Goal: Task Accomplishment & Management: Manage account settings

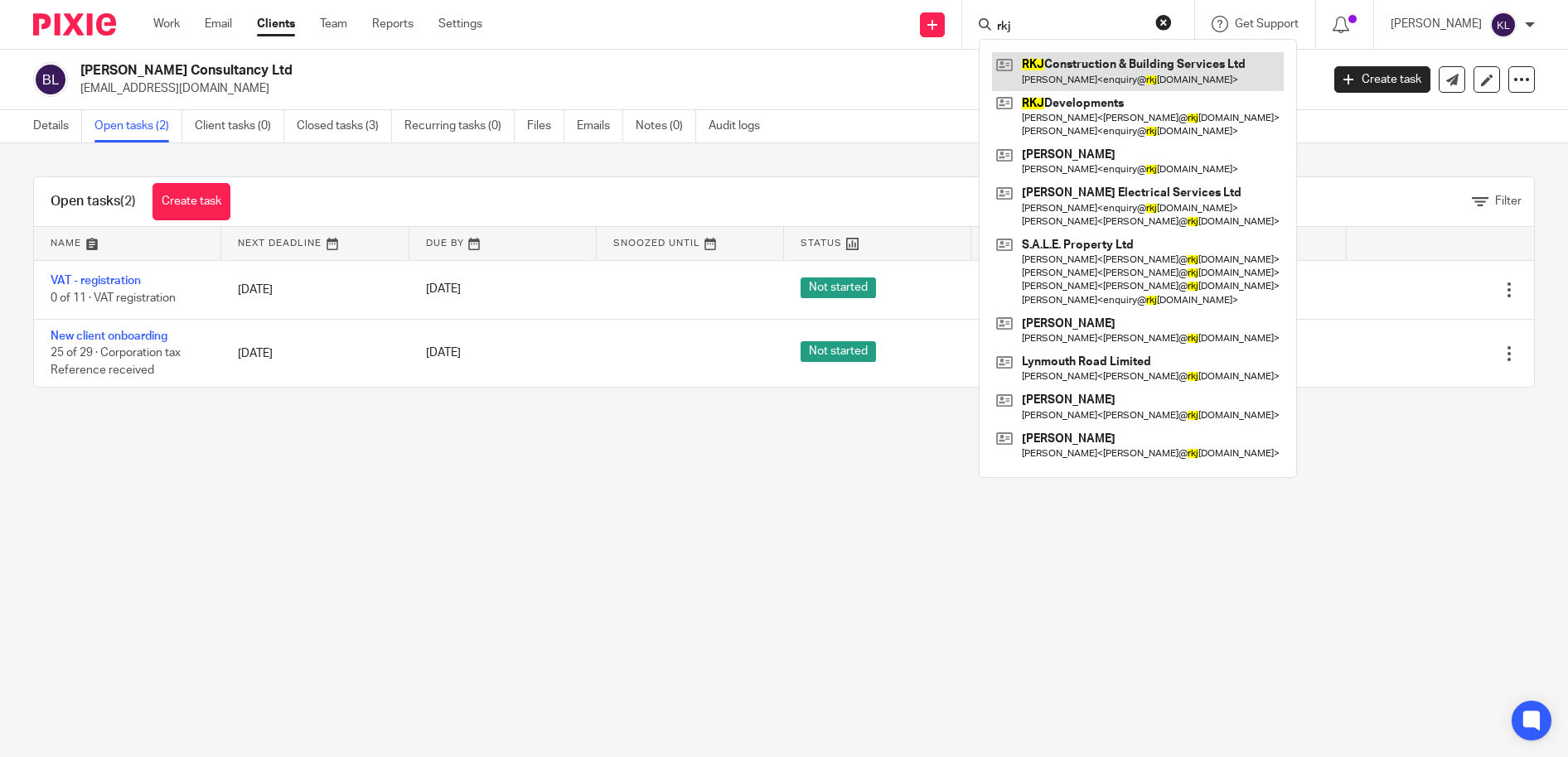
type input "rkj"
click at [1113, 65] on link at bounding box center [1138, 71] width 292 height 38
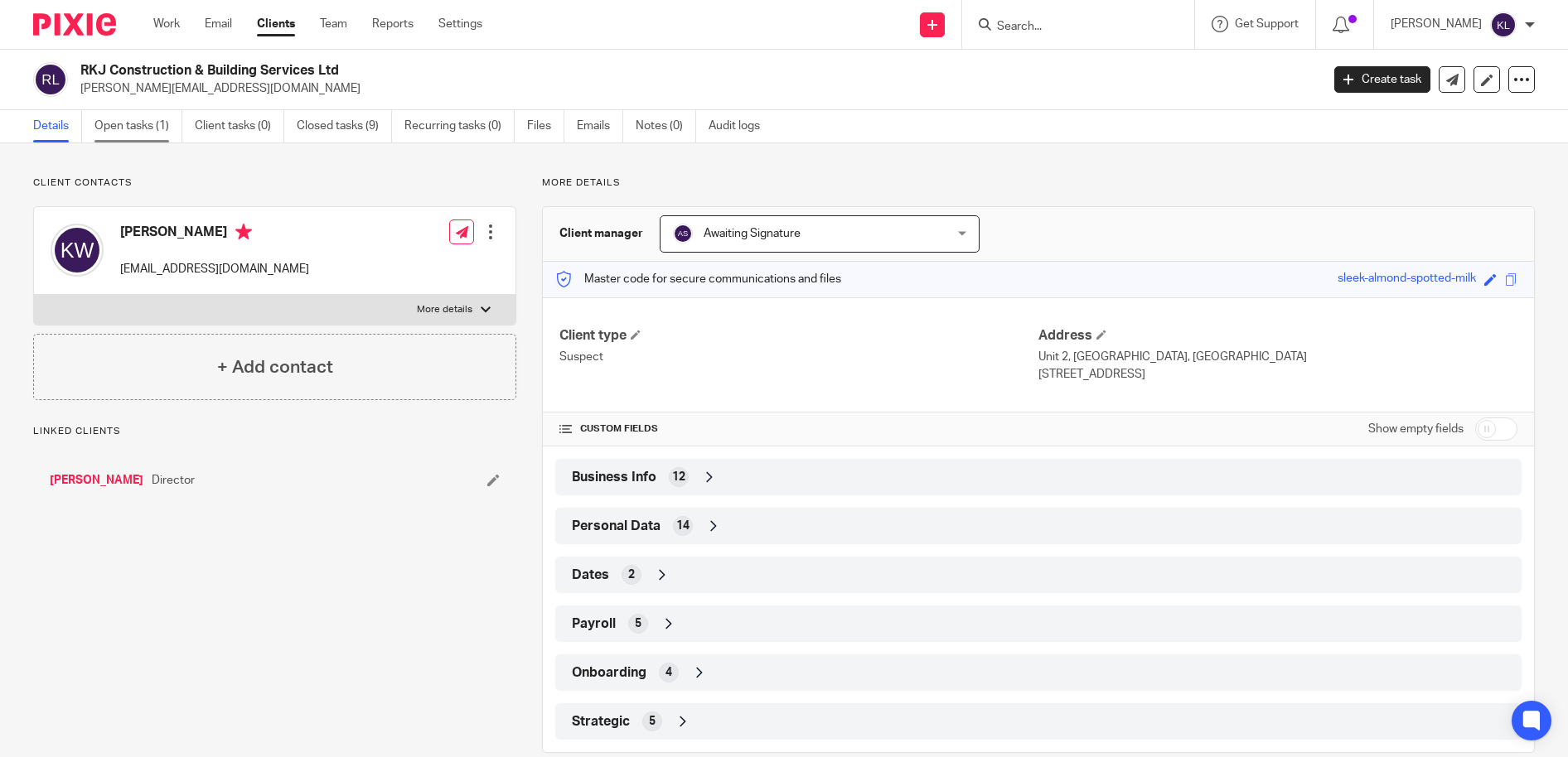
click at [139, 125] on link "Open tasks (1)" at bounding box center [138, 126] width 88 height 33
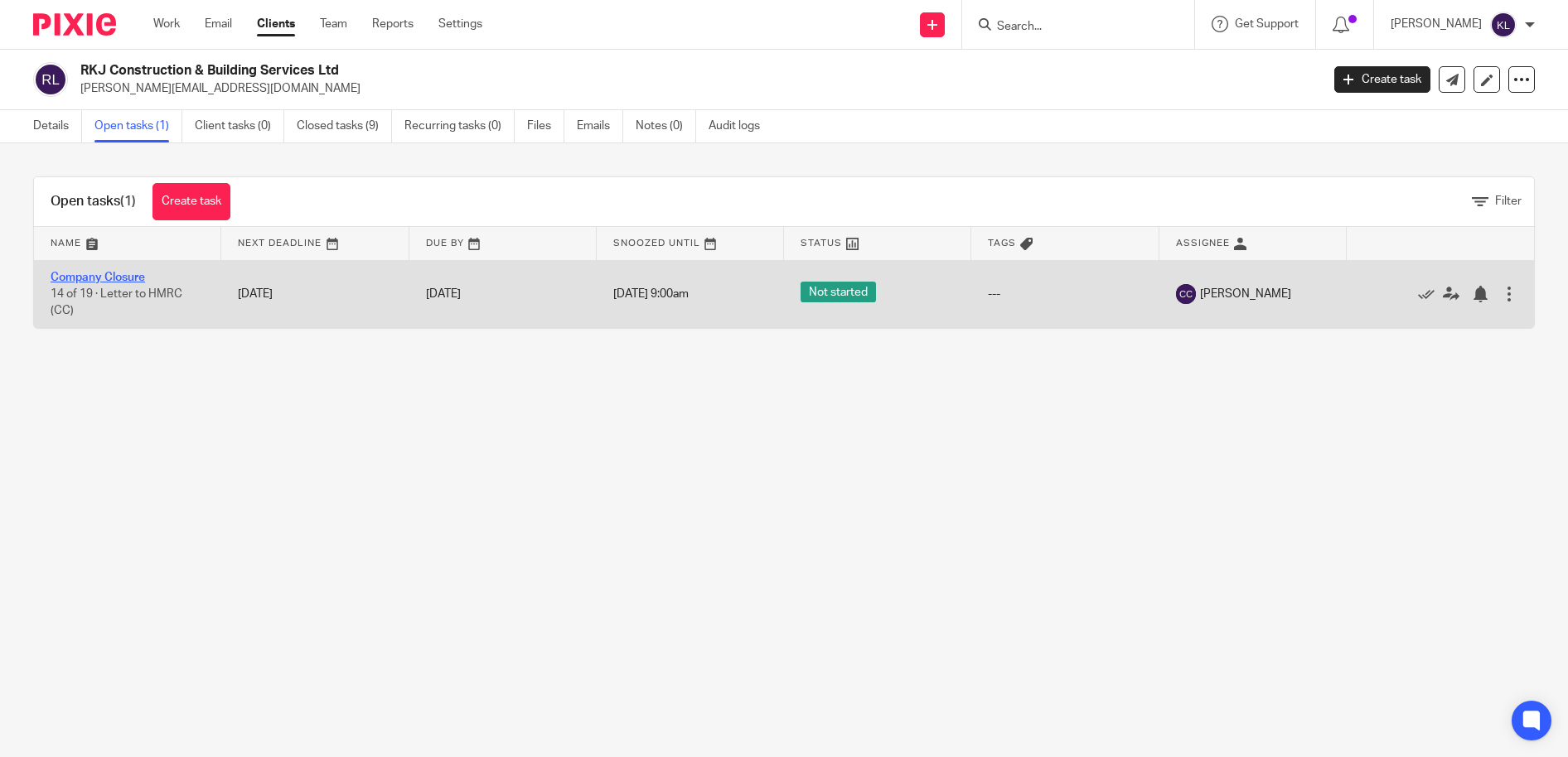
click at [115, 276] on link "Company Closure" at bounding box center [98, 277] width 95 height 12
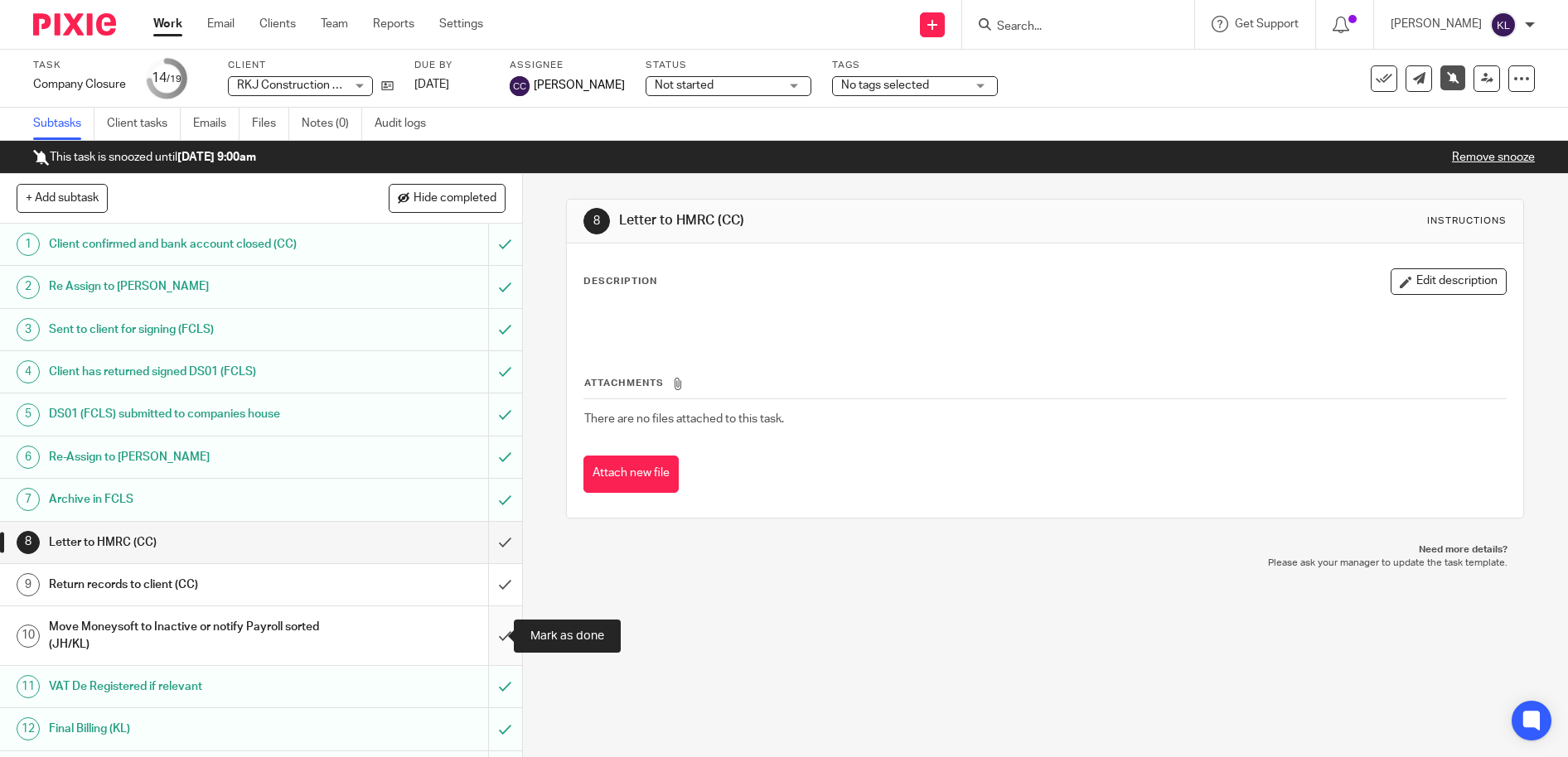
click at [478, 629] on input "submit" at bounding box center [261, 635] width 522 height 59
click at [1298, 414] on td "There are no files attached to this task." at bounding box center [1044, 419] width 923 height 40
click at [1234, 430] on td "There are no files attached to this task." at bounding box center [1044, 419] width 923 height 40
click at [168, 21] on link "Work" at bounding box center [168, 23] width 29 height 16
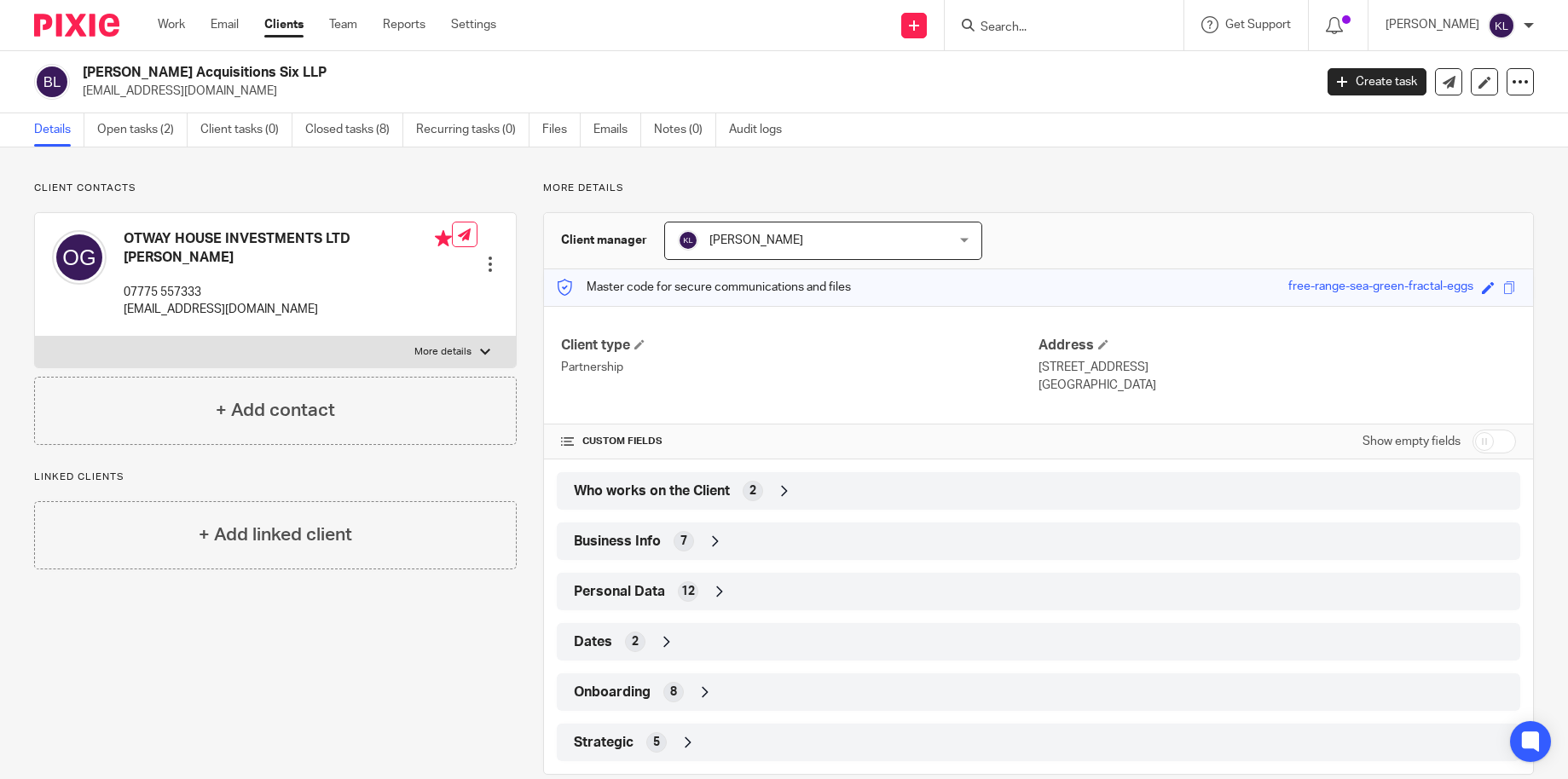
click at [1026, 28] on input "Search" at bounding box center [1056, 28] width 153 height 16
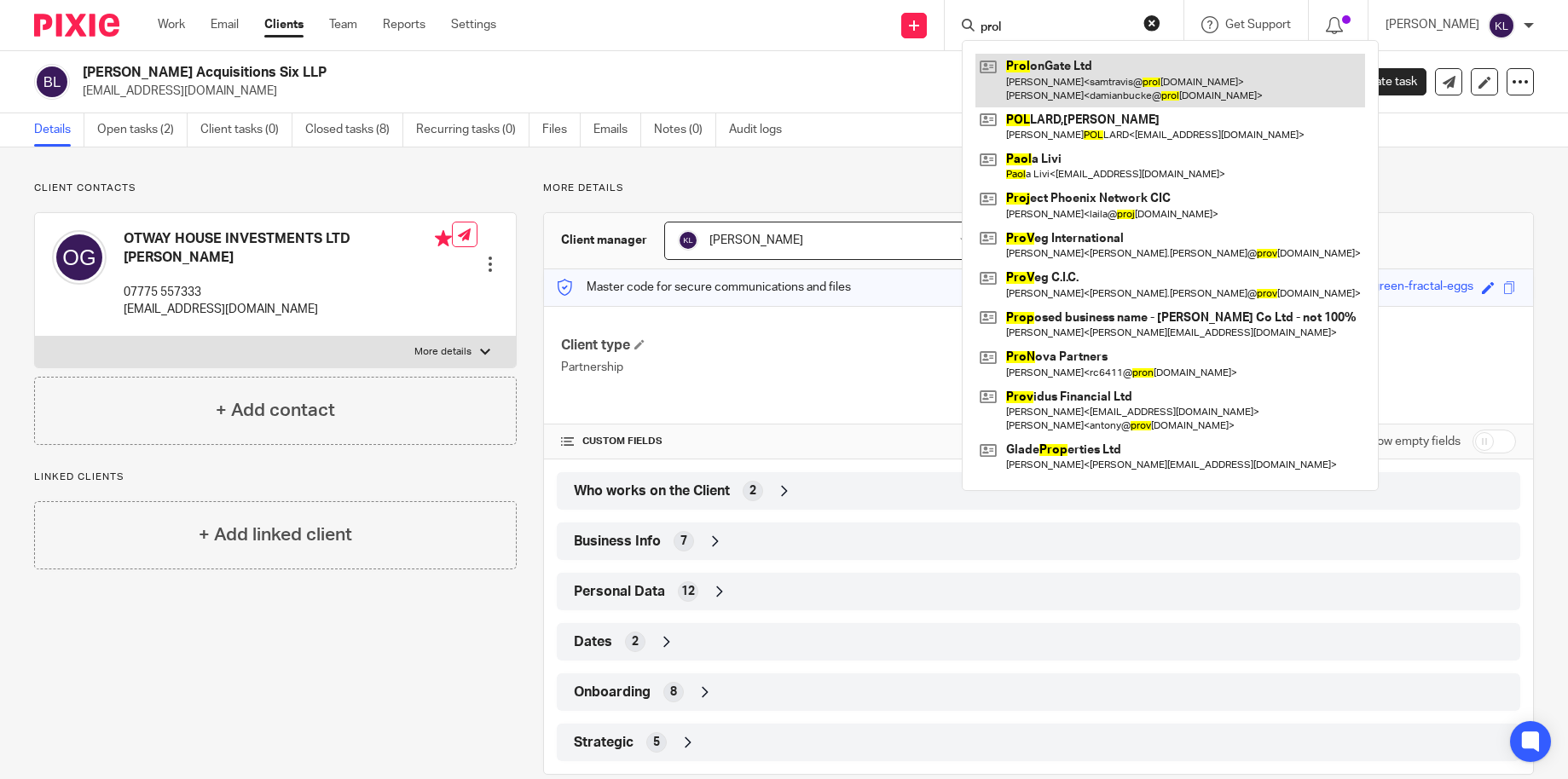
type input "prol"
click at [1071, 75] on link at bounding box center [1170, 80] width 390 height 53
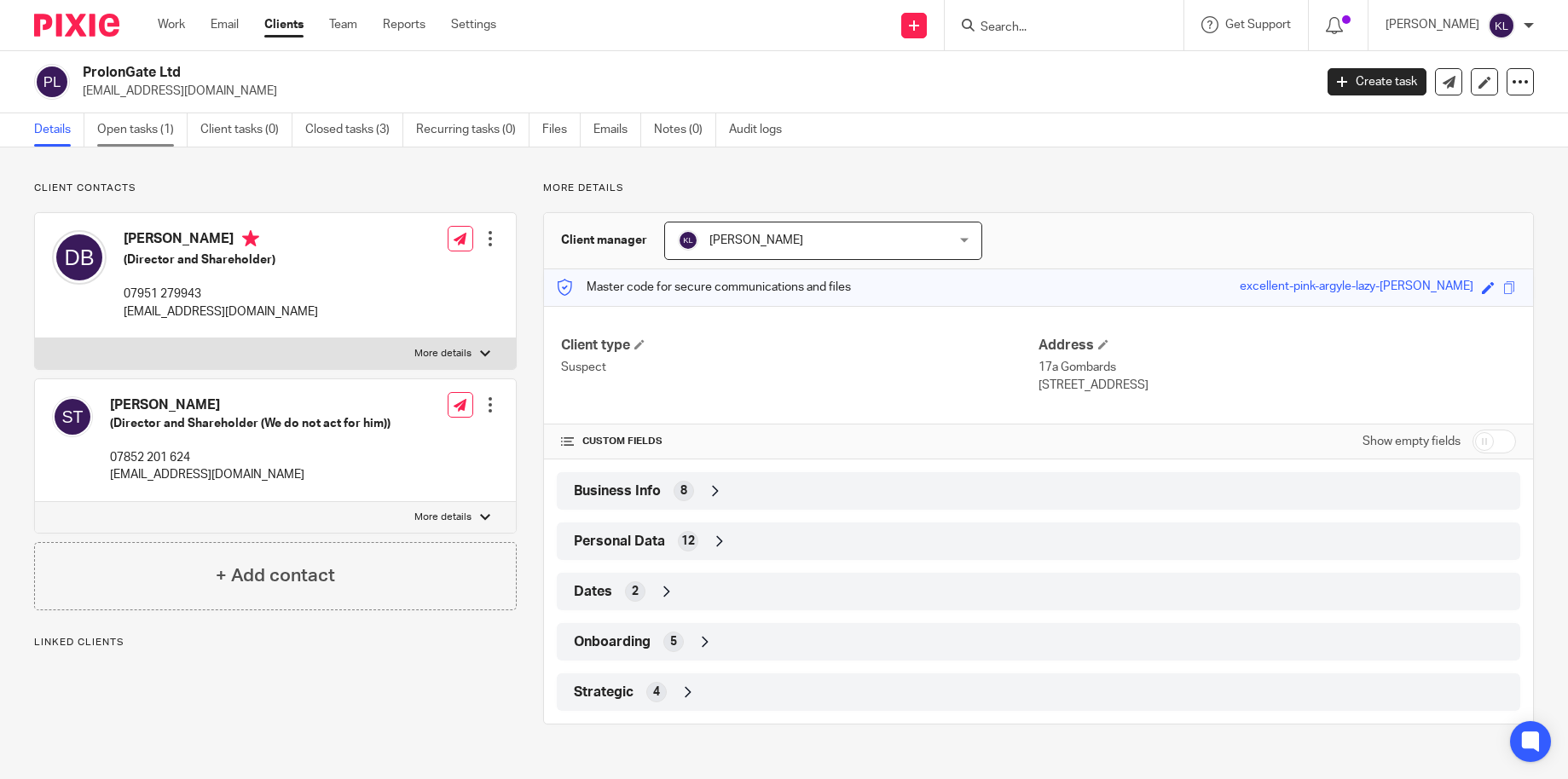
click at [118, 134] on link "Open tasks (1)" at bounding box center [142, 130] width 90 height 33
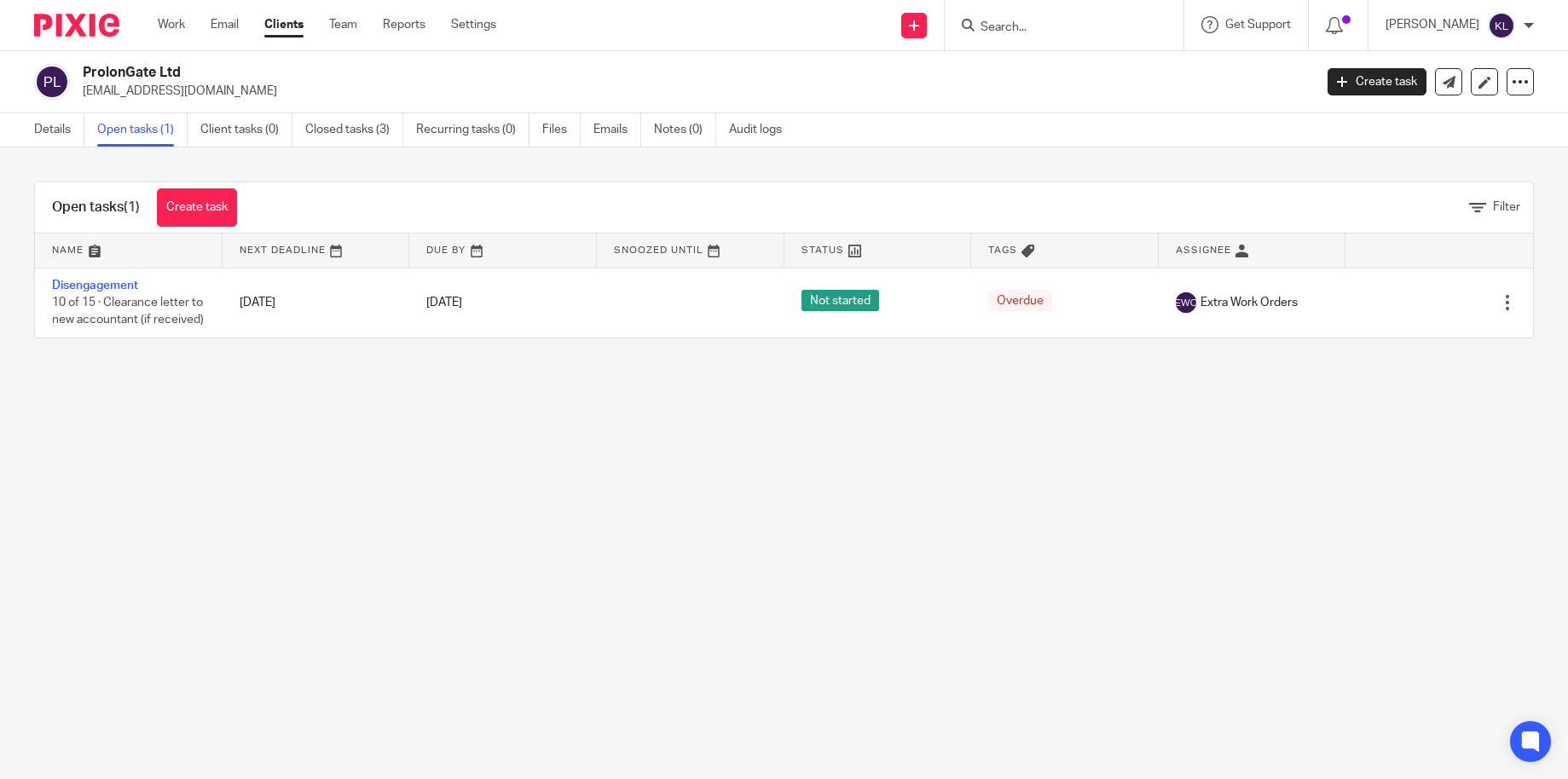
click at [1277, 482] on main "ProlonGate Ltd damianbucke@hotmail.com Create task Update from Companies House …" at bounding box center [784, 390] width 1568 height 779
click at [166, 26] on link "Work" at bounding box center [171, 24] width 27 height 17
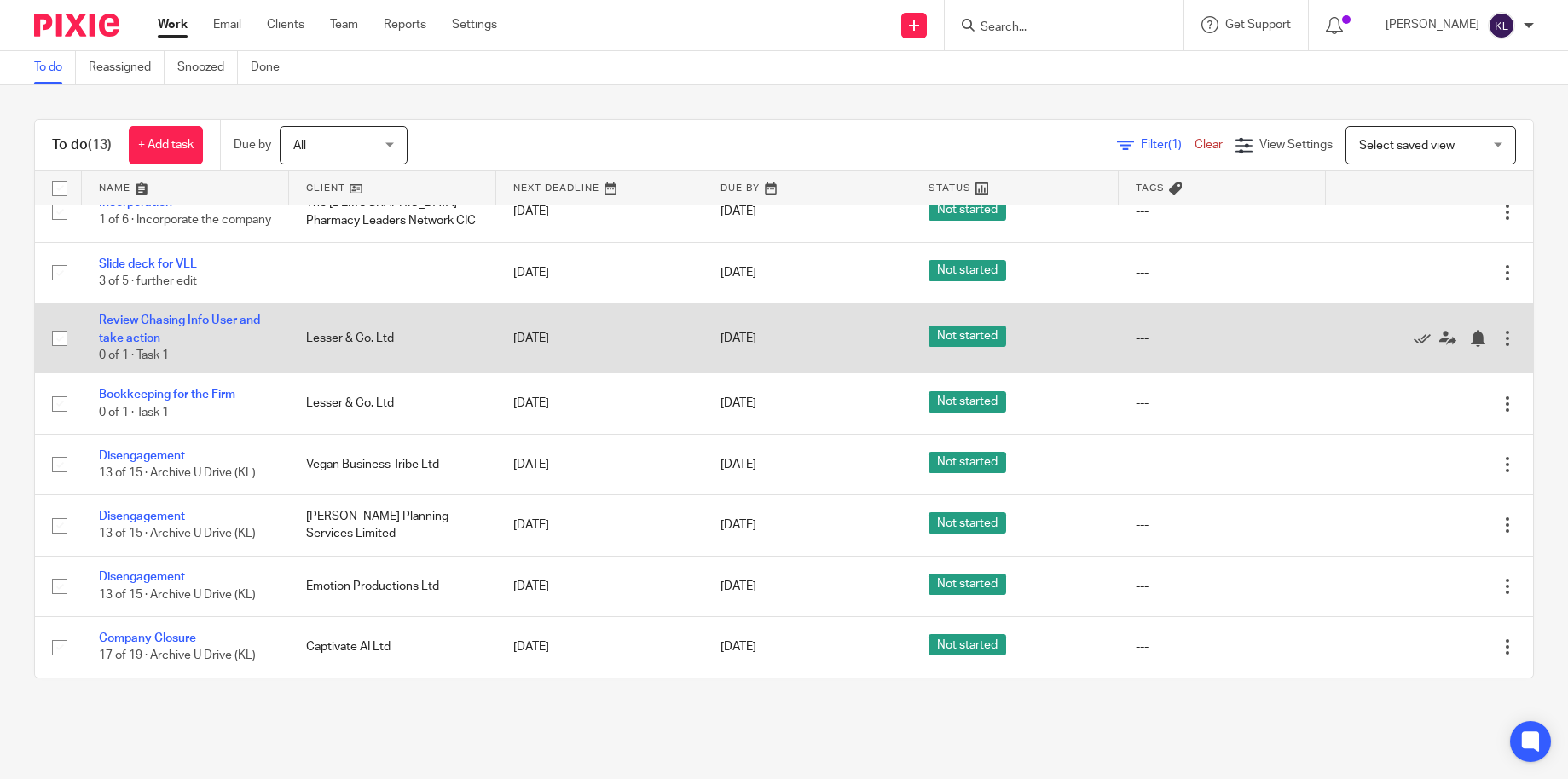
scroll to position [347, 0]
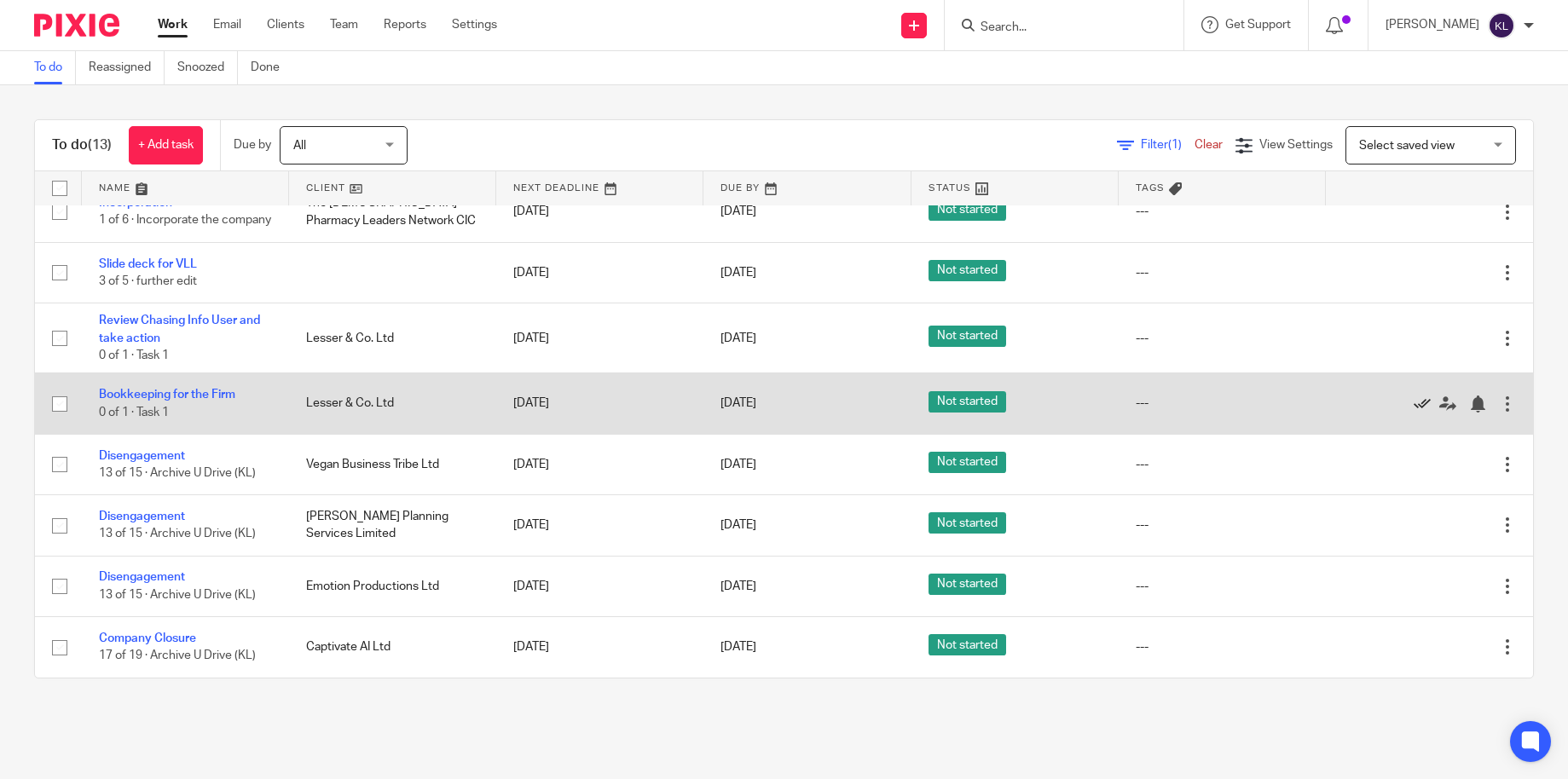
click at [1414, 405] on icon at bounding box center [1422, 403] width 17 height 17
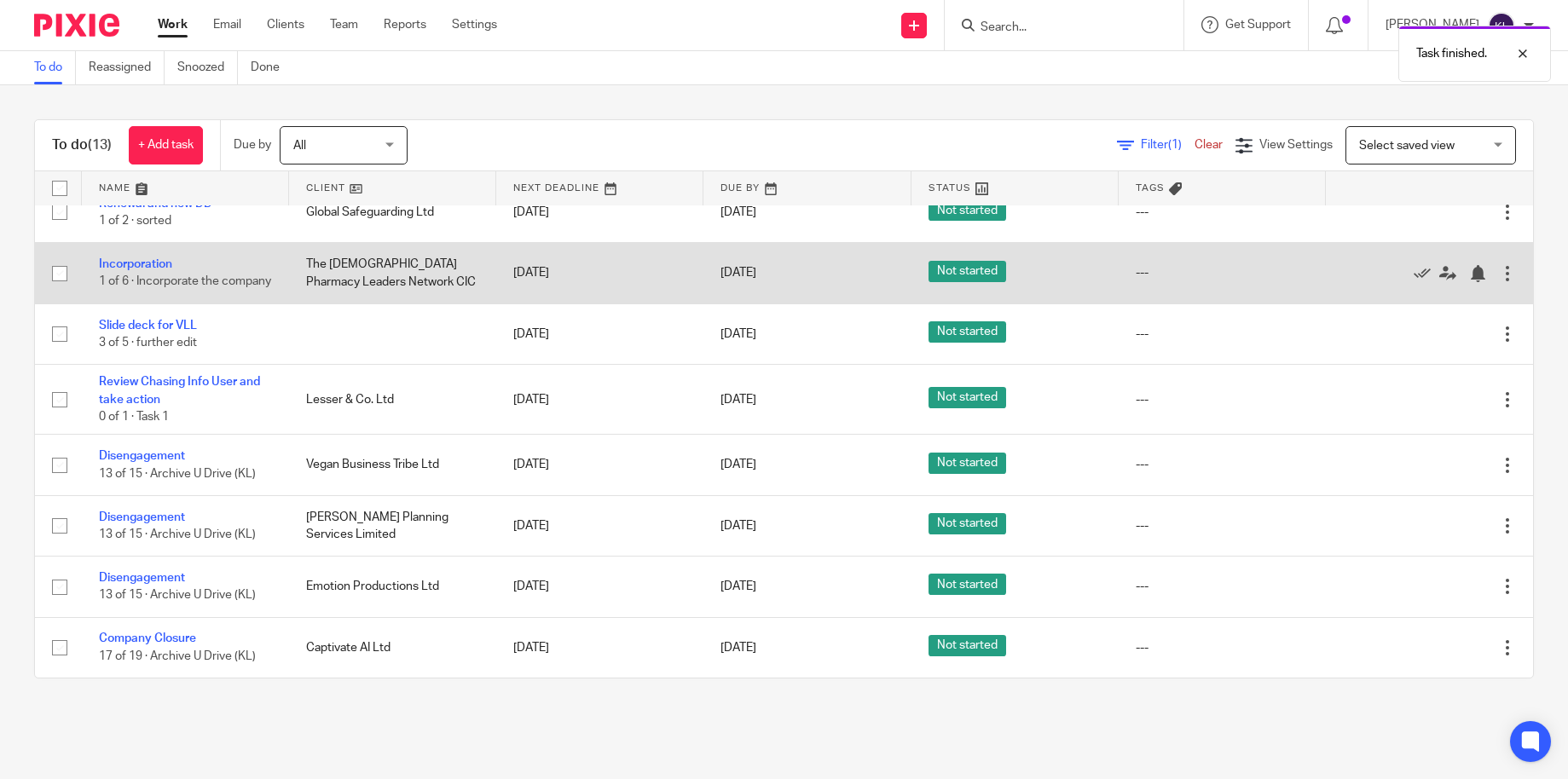
scroll to position [285, 0]
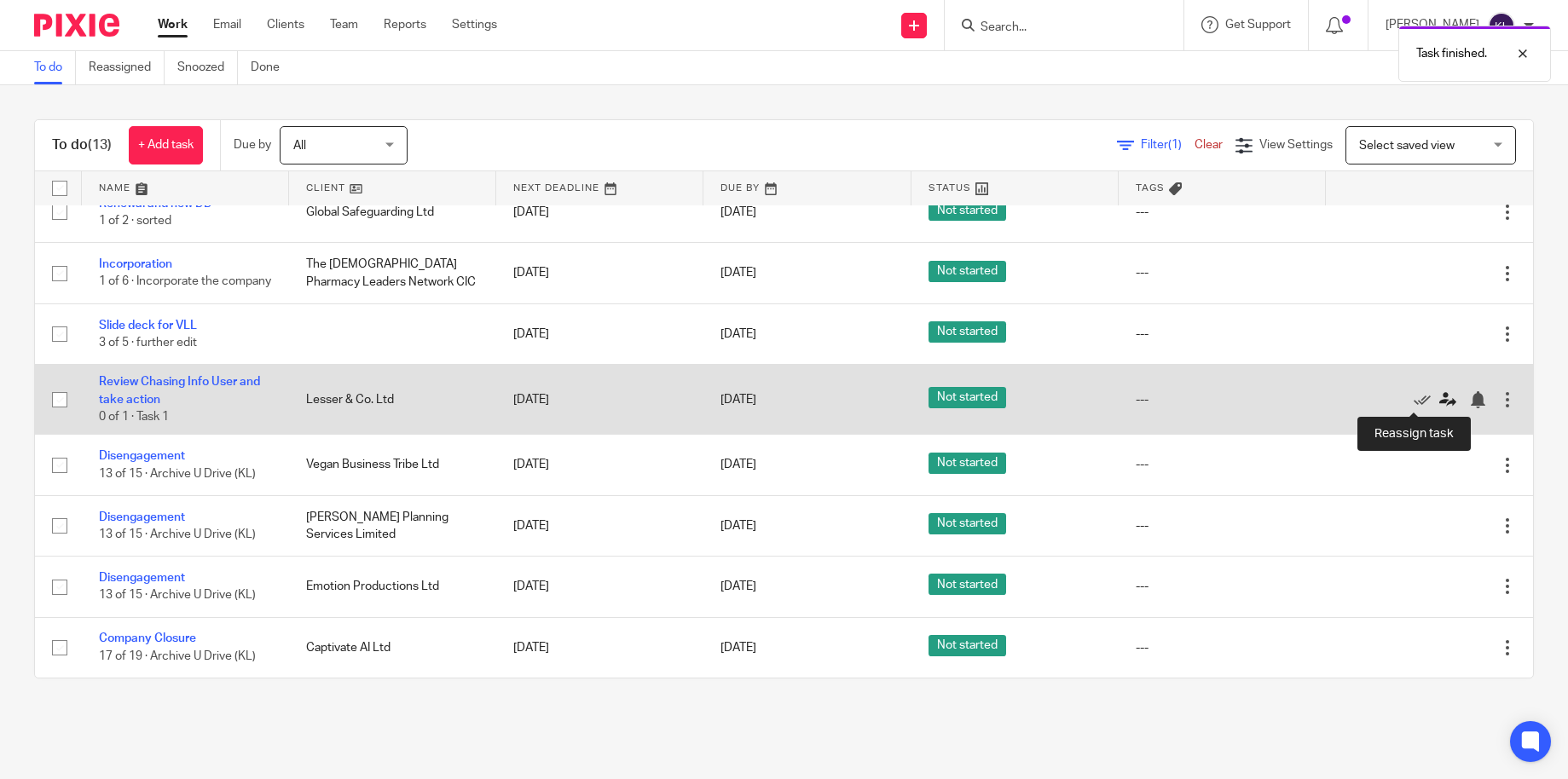
click at [1440, 399] on icon at bounding box center [1448, 400] width 17 height 17
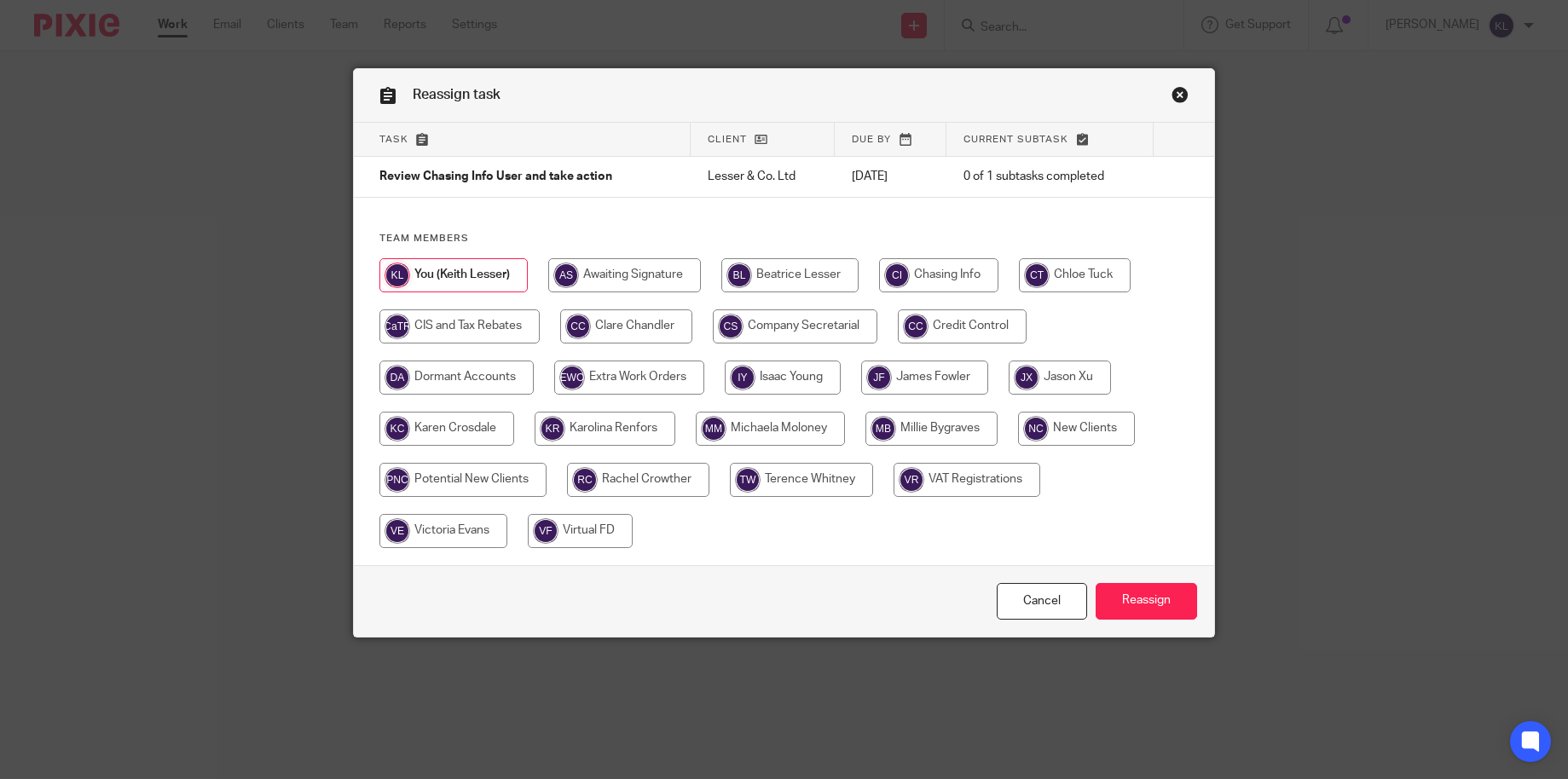
click at [1038, 378] on input "radio" at bounding box center [1060, 377] width 102 height 34
radio input "true"
click at [1163, 596] on input "Reassign" at bounding box center [1146, 601] width 101 height 36
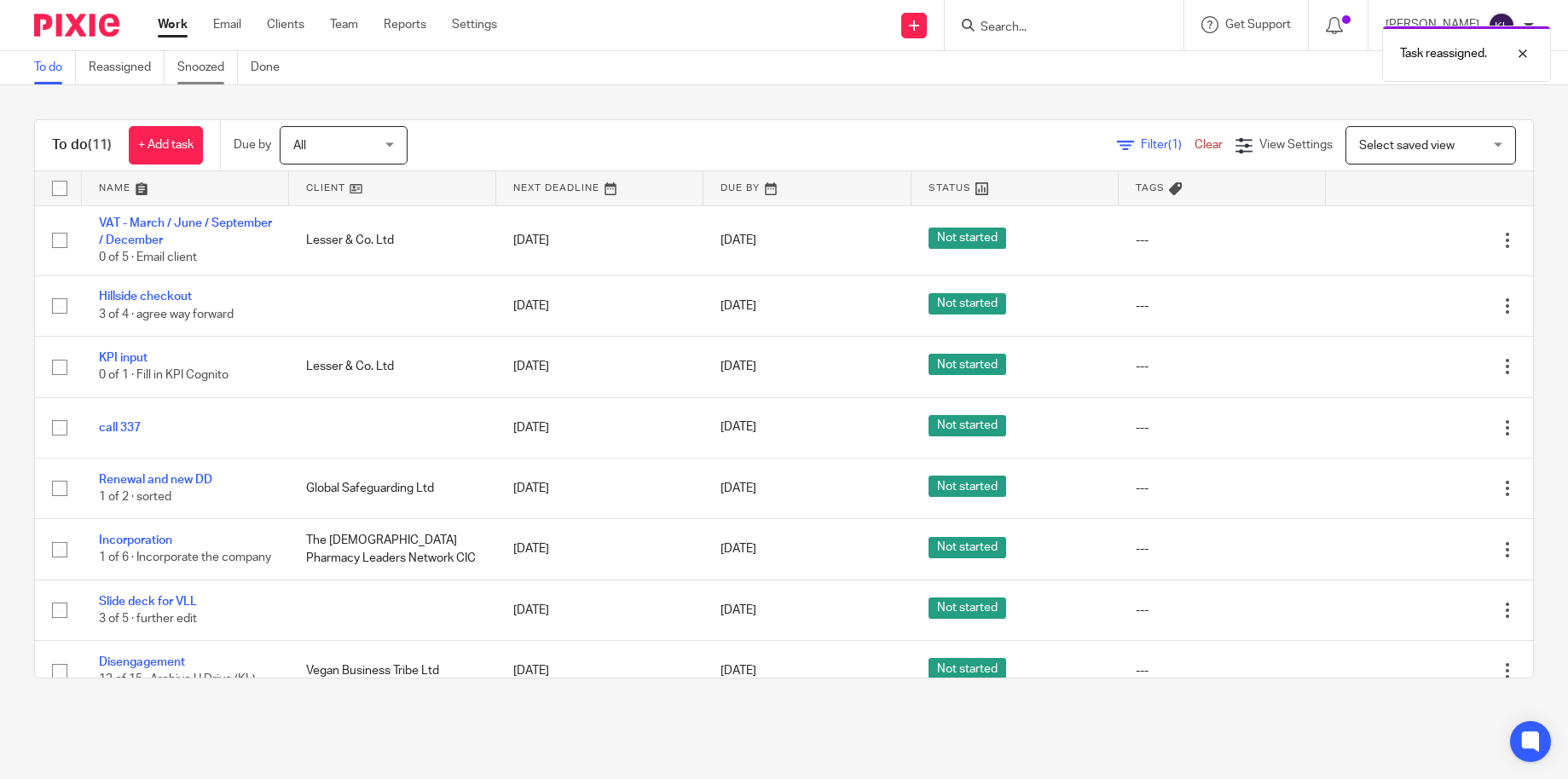
click at [216, 69] on link "Snoozed" at bounding box center [207, 68] width 60 height 33
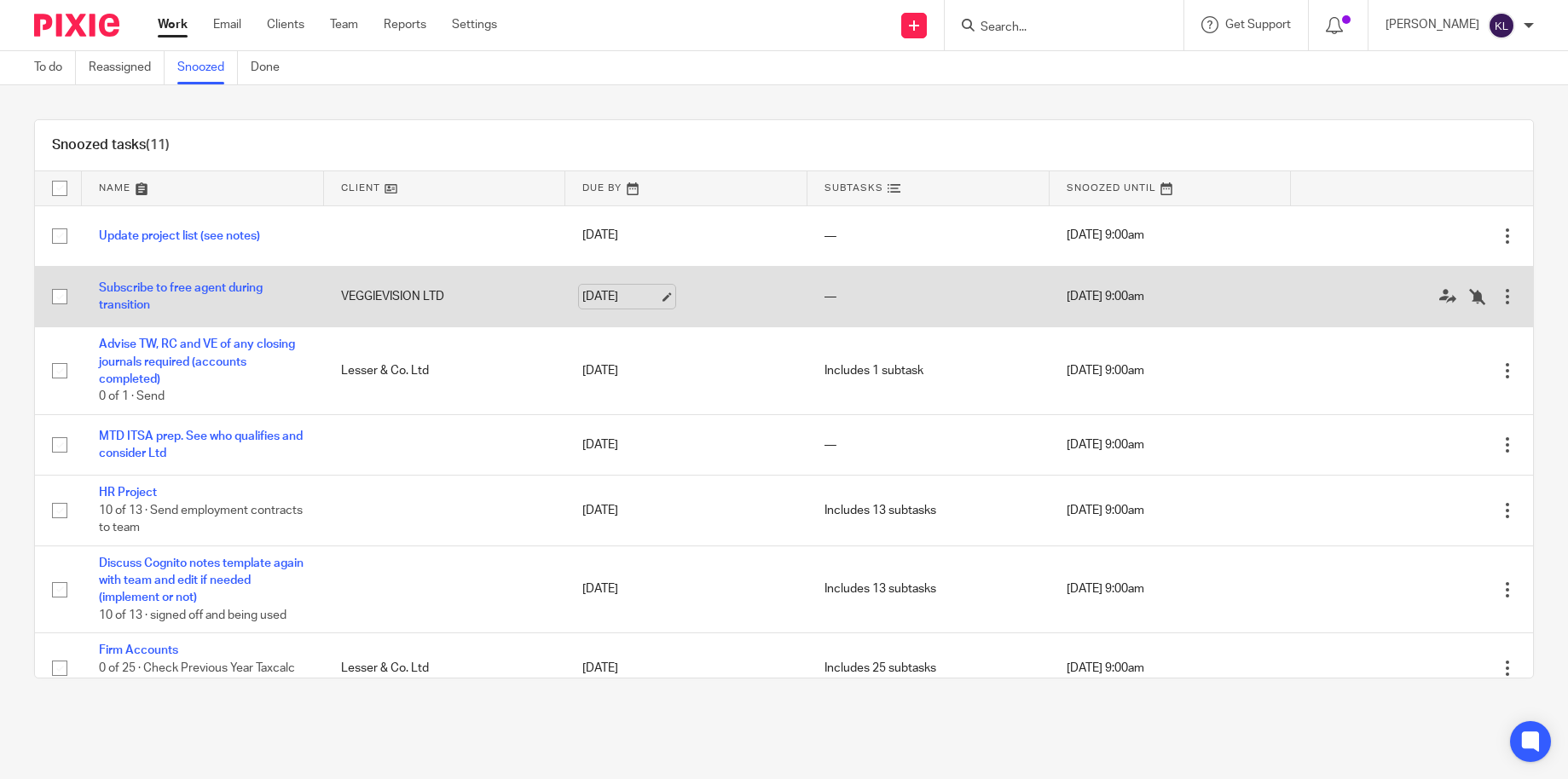
click at [599, 293] on link "[DATE]" at bounding box center [620, 297] width 77 height 18
click at [1469, 296] on icon at bounding box center [1478, 297] width 17 height 17
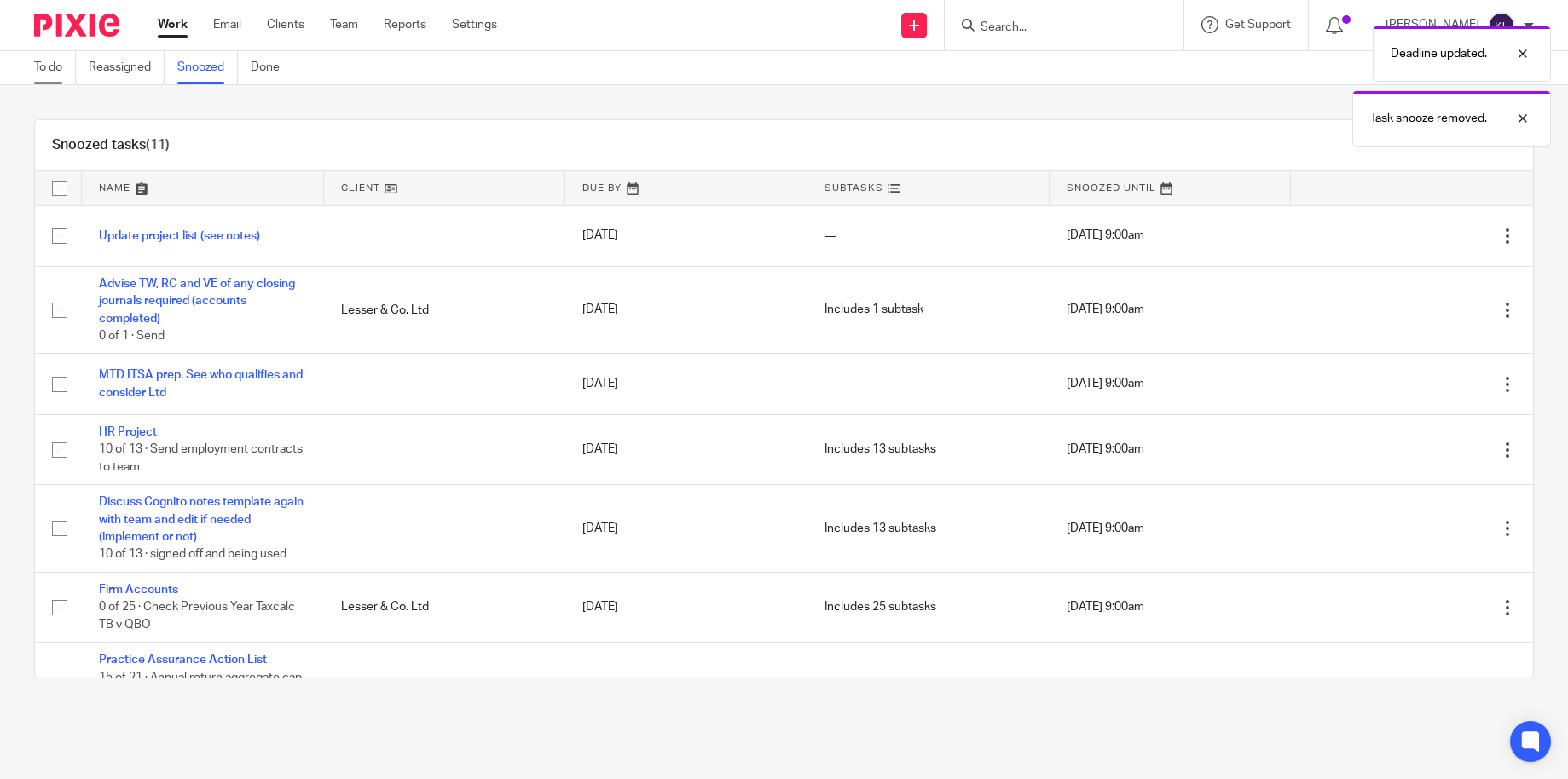
click at [49, 70] on link "To do" at bounding box center [55, 68] width 42 height 33
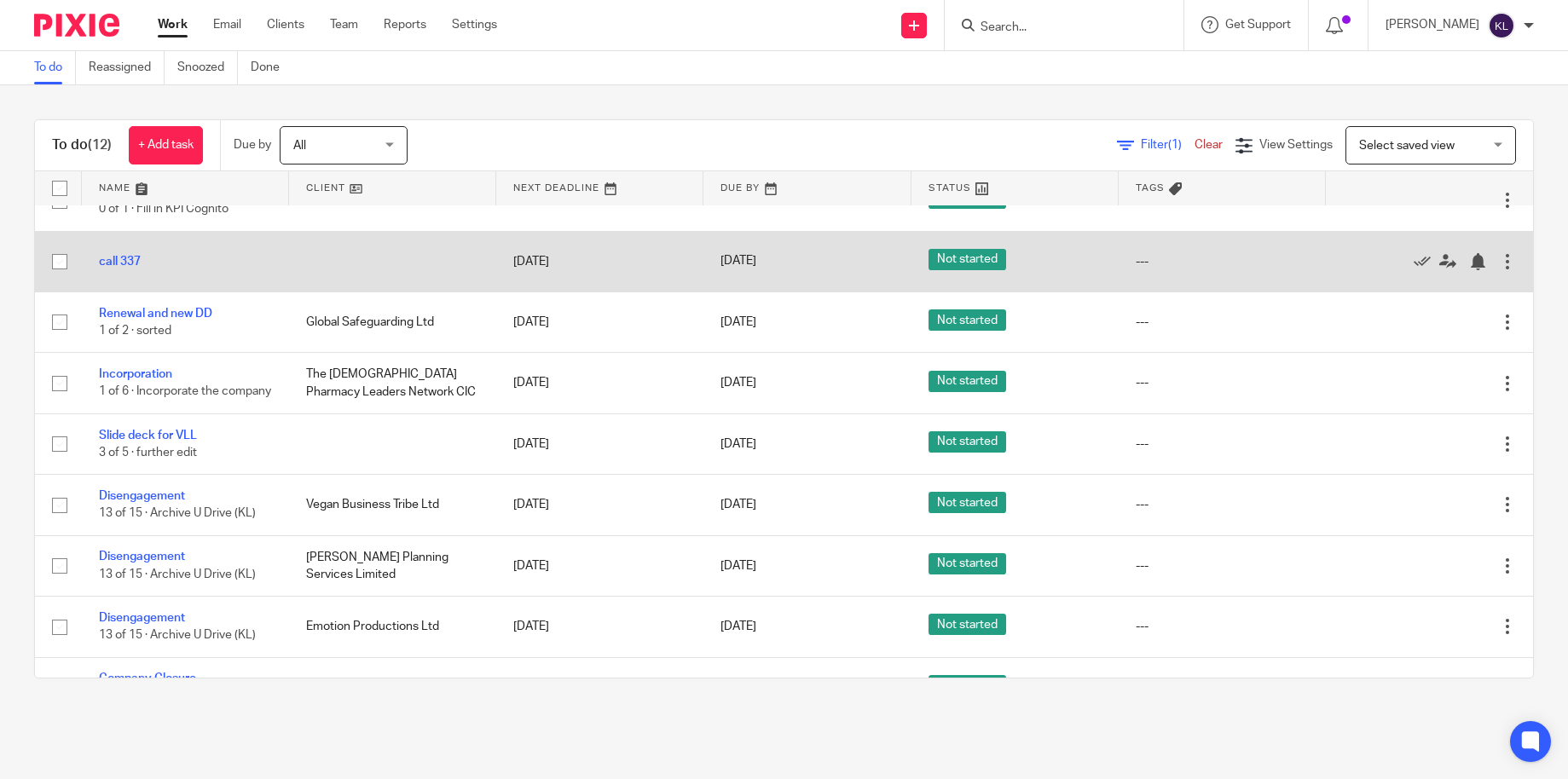
scroll to position [276, 0]
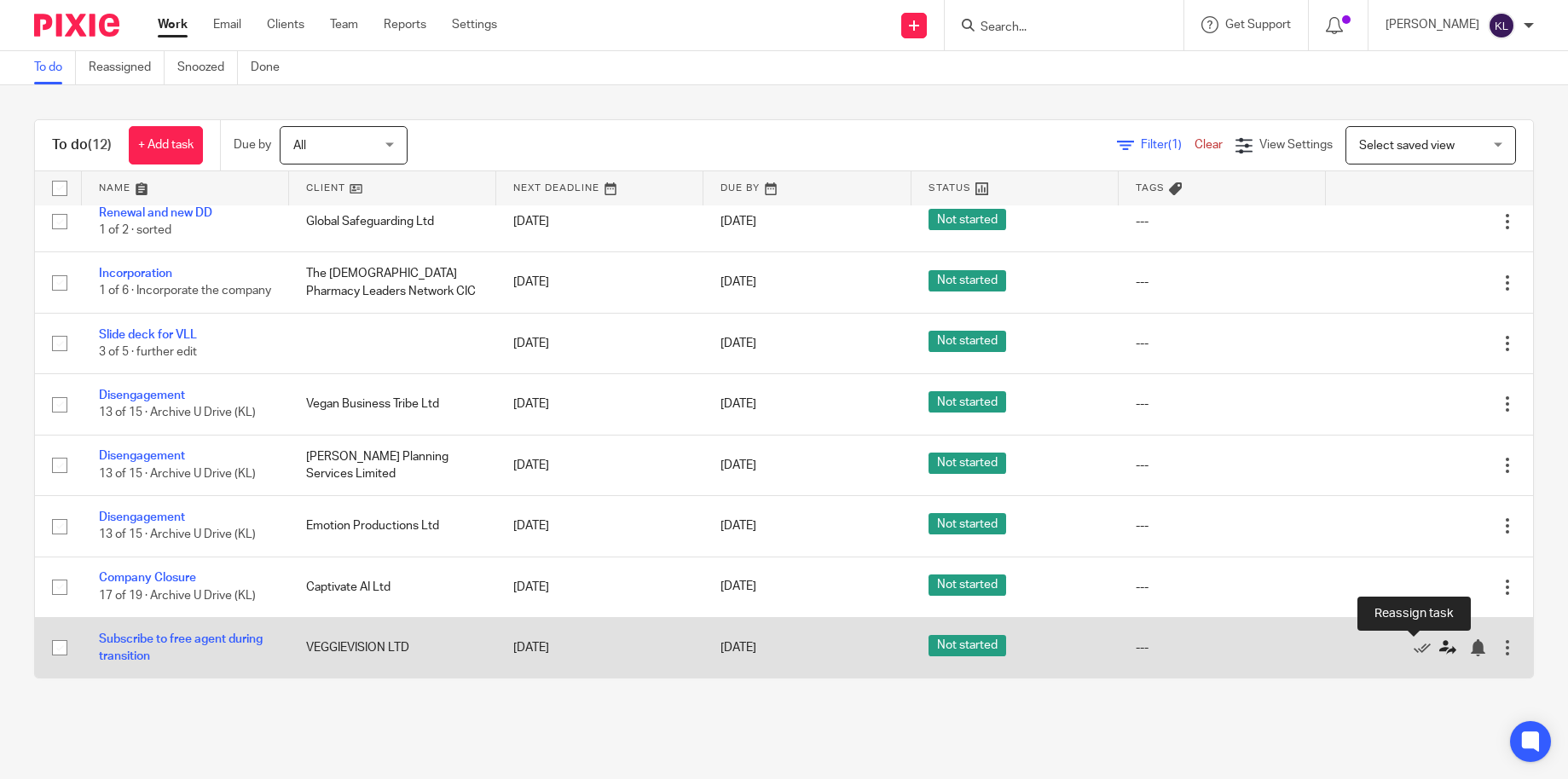
click at [1440, 649] on icon at bounding box center [1448, 648] width 17 height 17
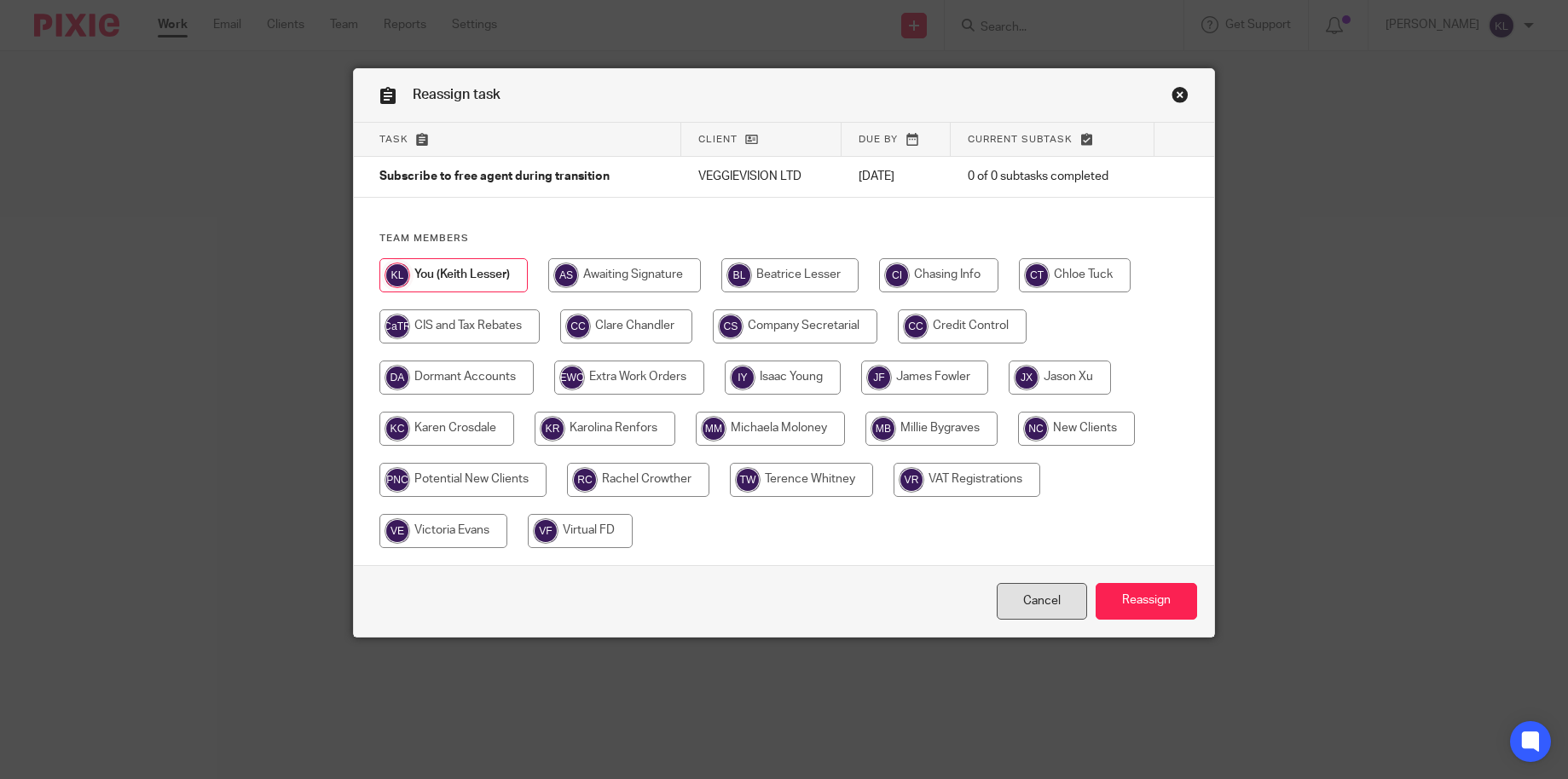
click at [1049, 603] on link "Cancel" at bounding box center [1042, 601] width 90 height 36
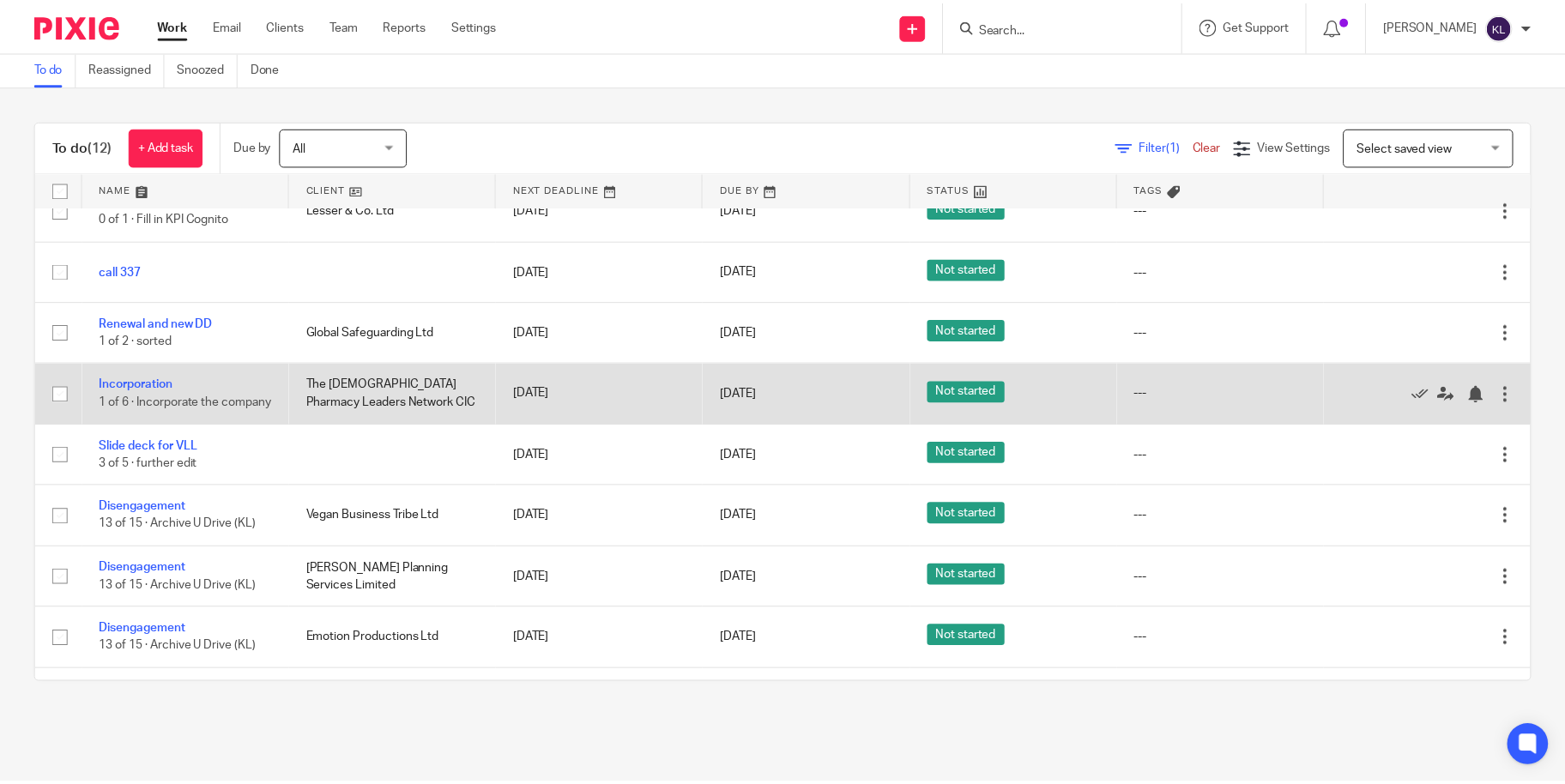
scroll to position [278, 0]
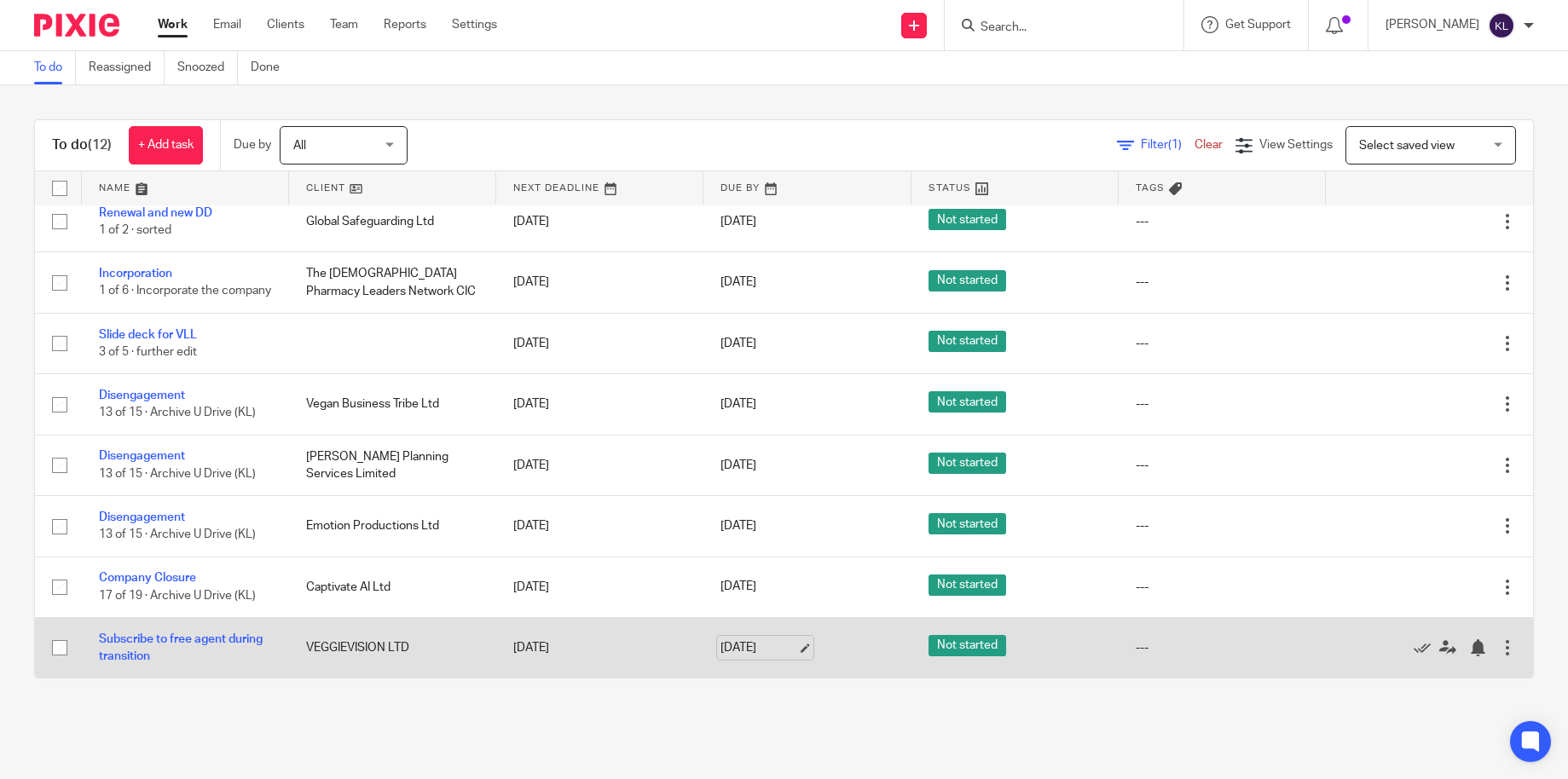
click at [745, 653] on link "30 Oct 2025" at bounding box center [759, 648] width 77 height 18
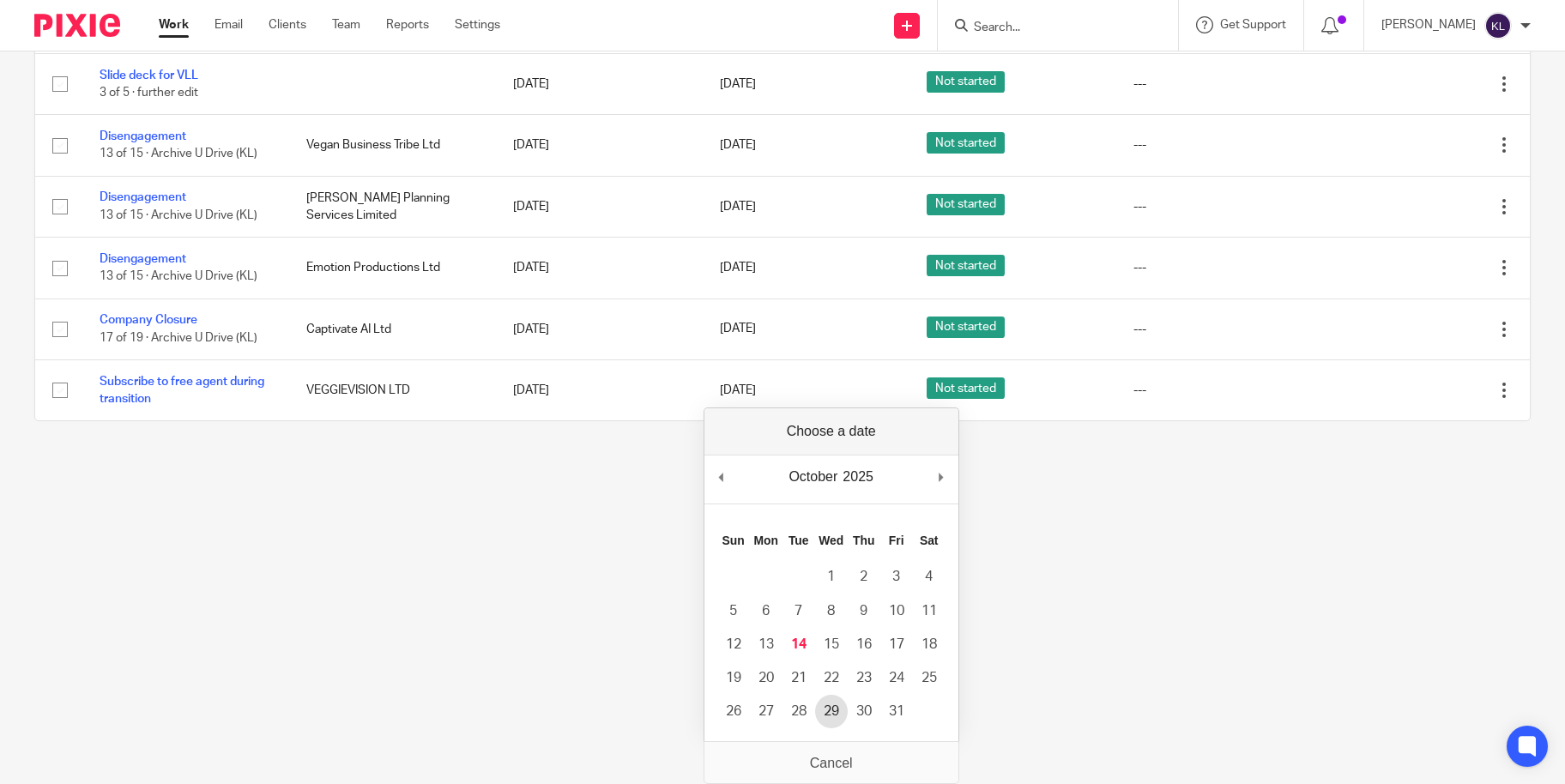
scroll to position [0, 0]
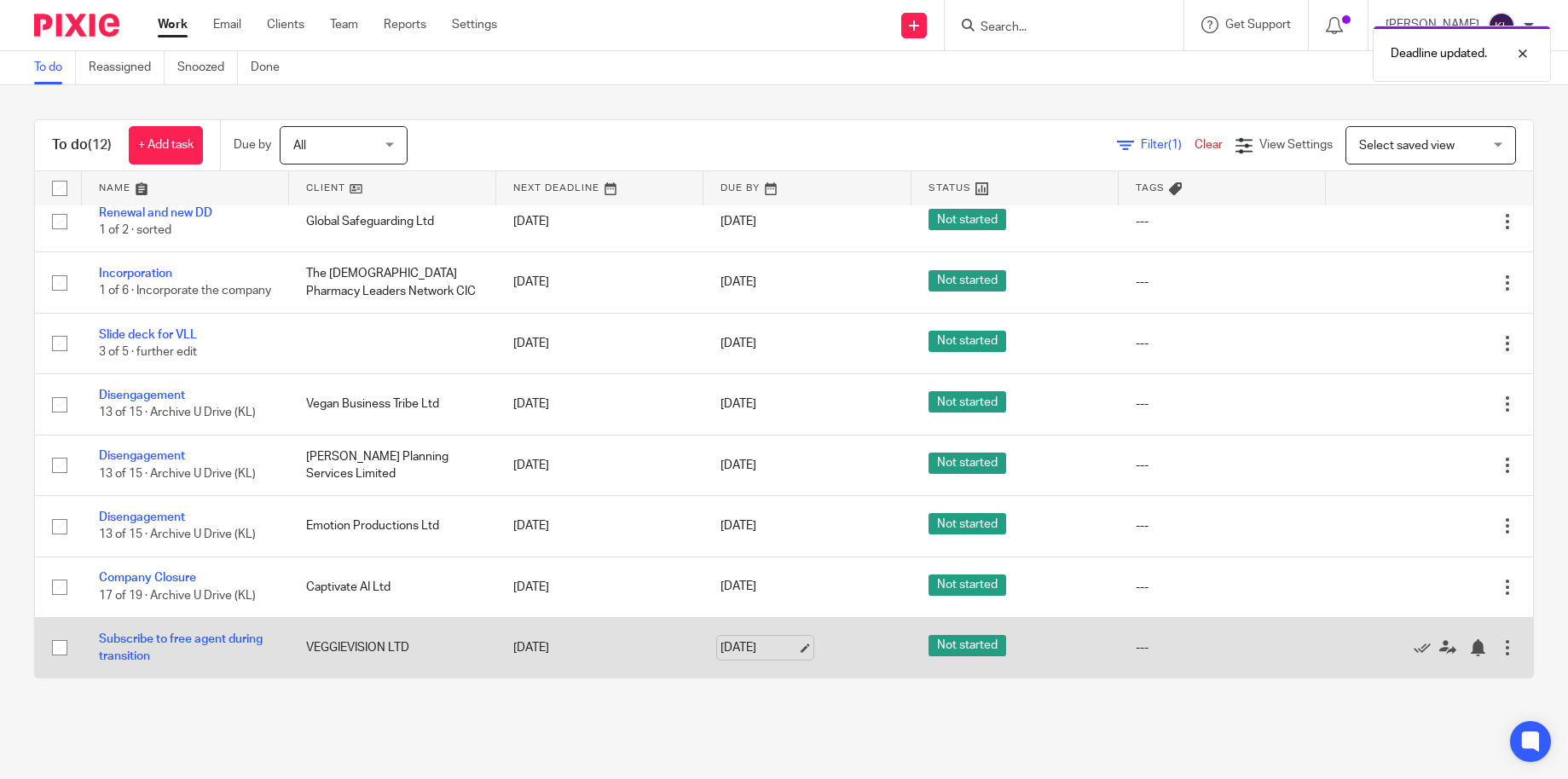
click at [737, 654] on link "29 Oct 2025" at bounding box center [759, 648] width 77 height 18
click at [1469, 643] on div at bounding box center [1478, 648] width 17 height 17
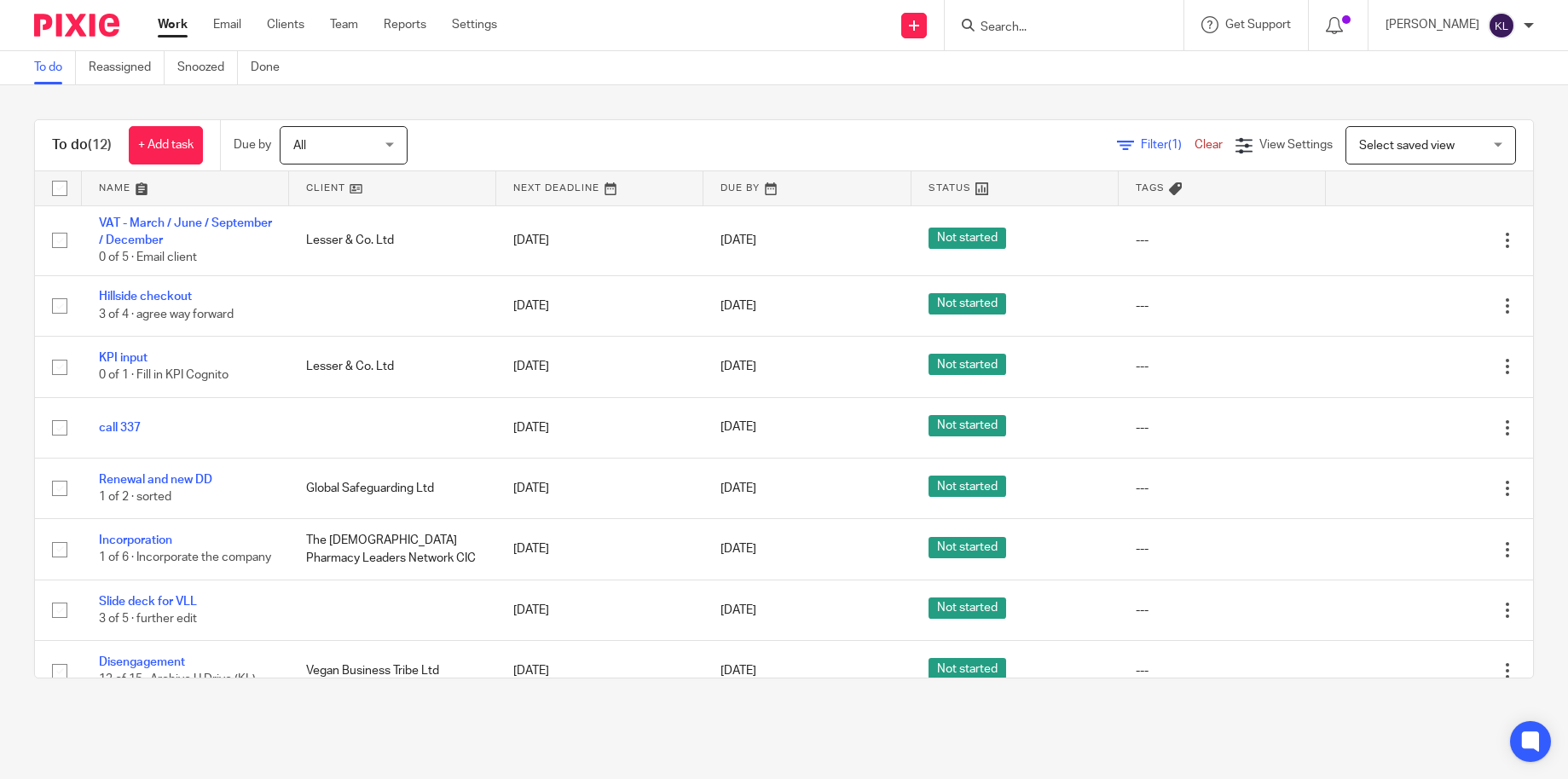
click at [1540, 126] on div "To do (12) + Add task Due by All All Today Tomorrow This week Next week This mo…" at bounding box center [784, 399] width 1568 height 627
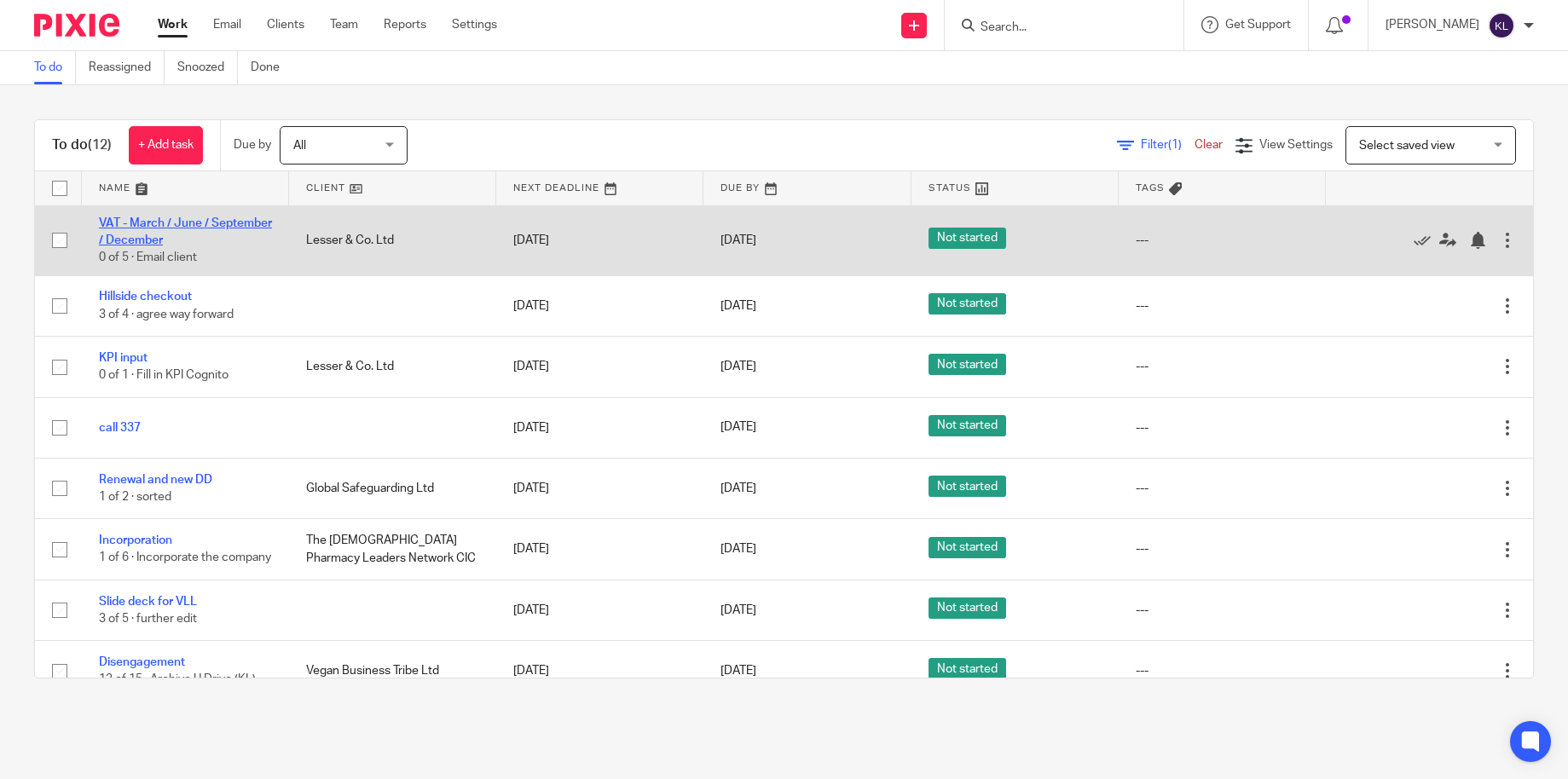
click at [174, 236] on link "VAT - March / June / September / December" at bounding box center [185, 231] width 173 height 29
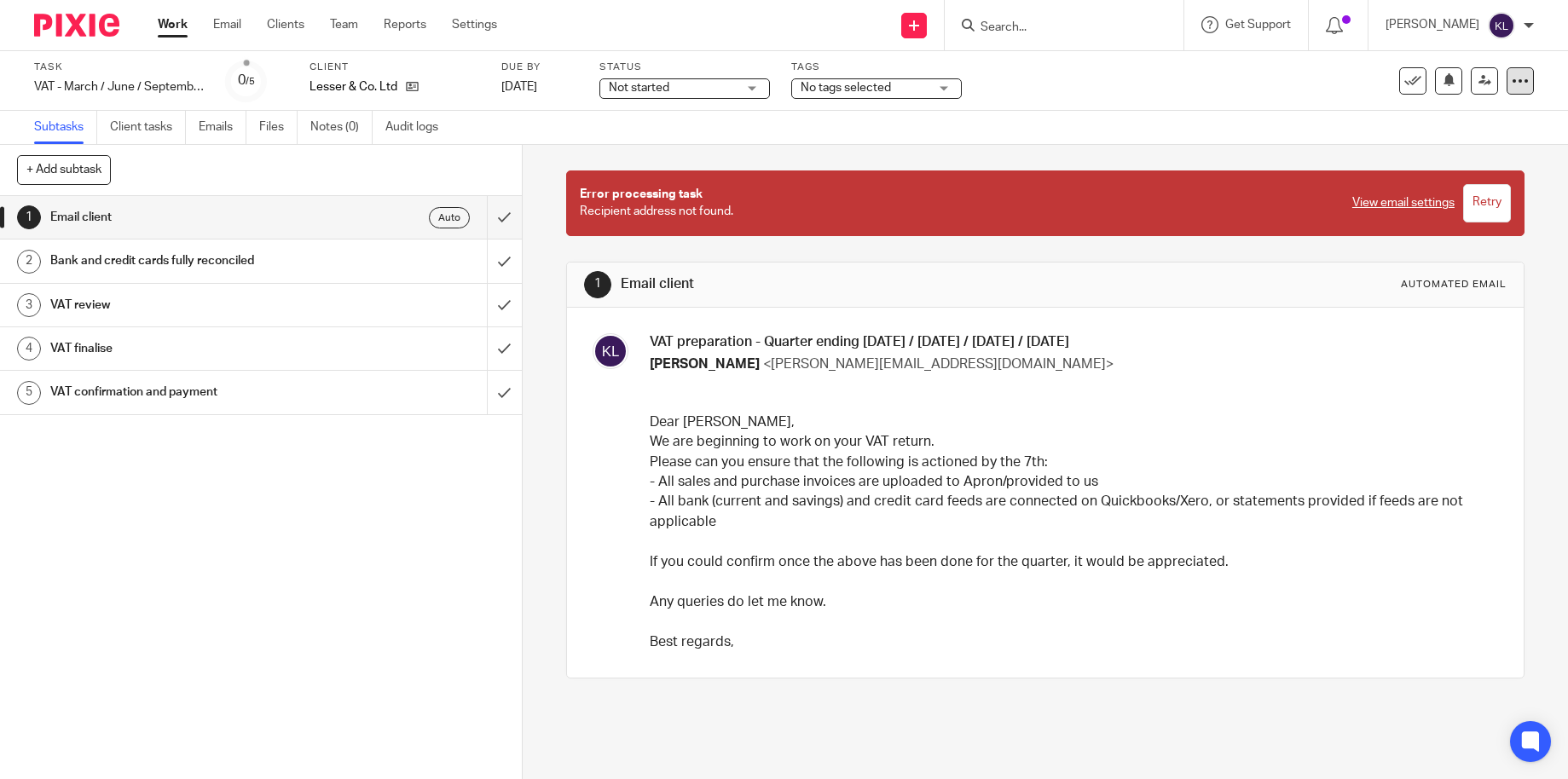
click at [1512, 79] on icon at bounding box center [1521, 81] width 17 height 17
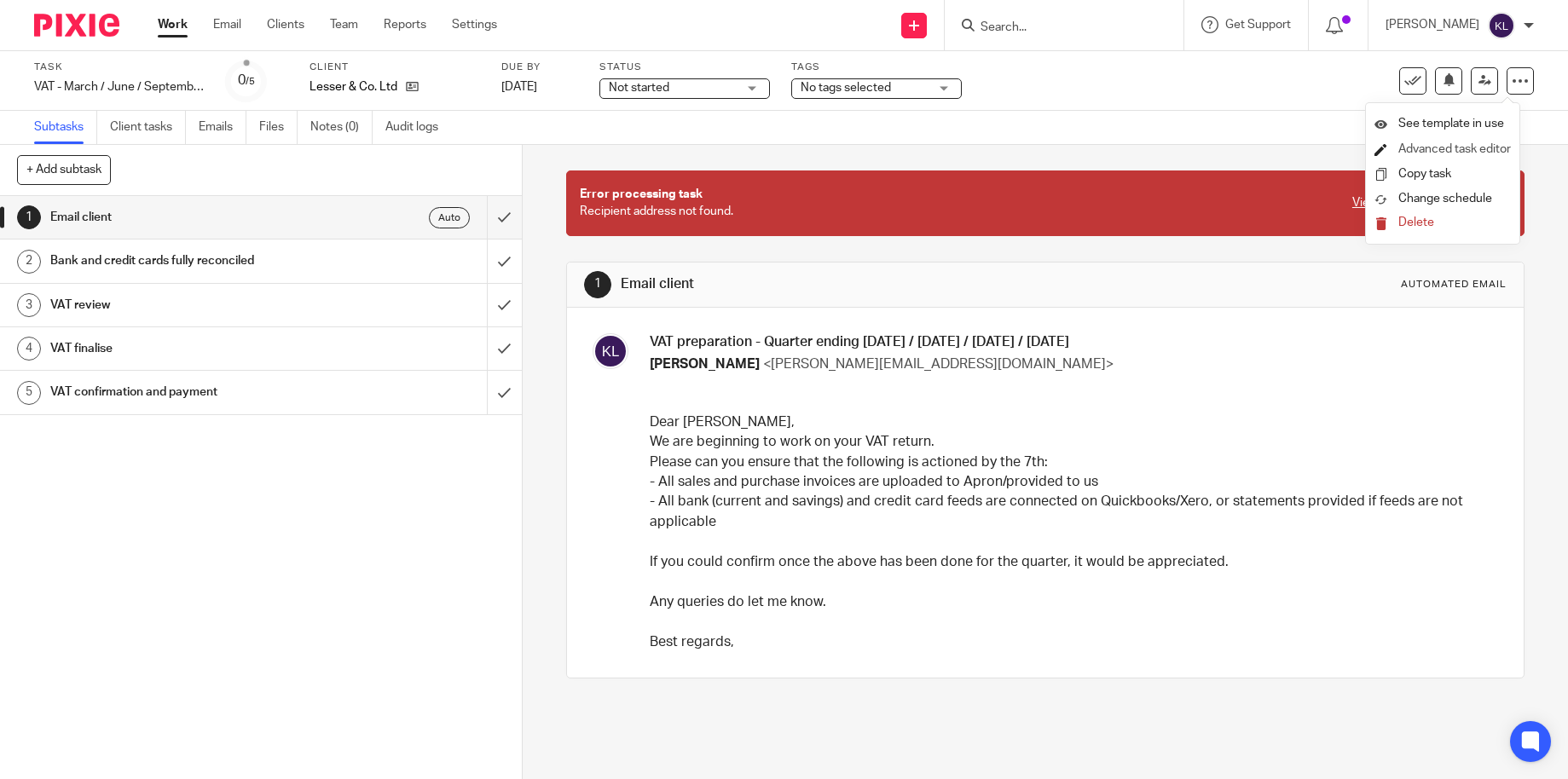
click at [1463, 145] on link "Advanced task editor" at bounding box center [1455, 149] width 113 height 12
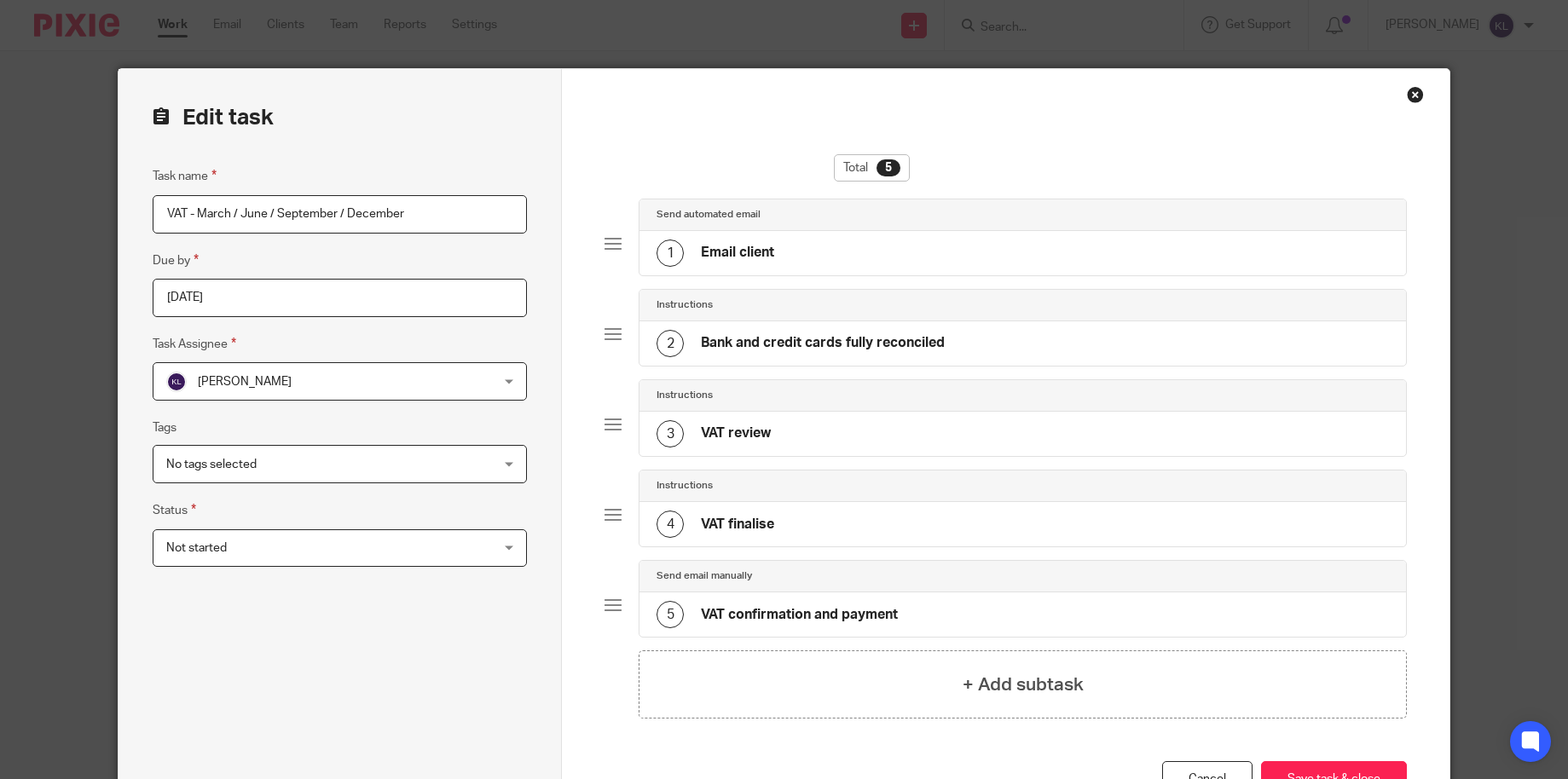
click at [686, 249] on div "1 Email client" at bounding box center [715, 253] width 118 height 27
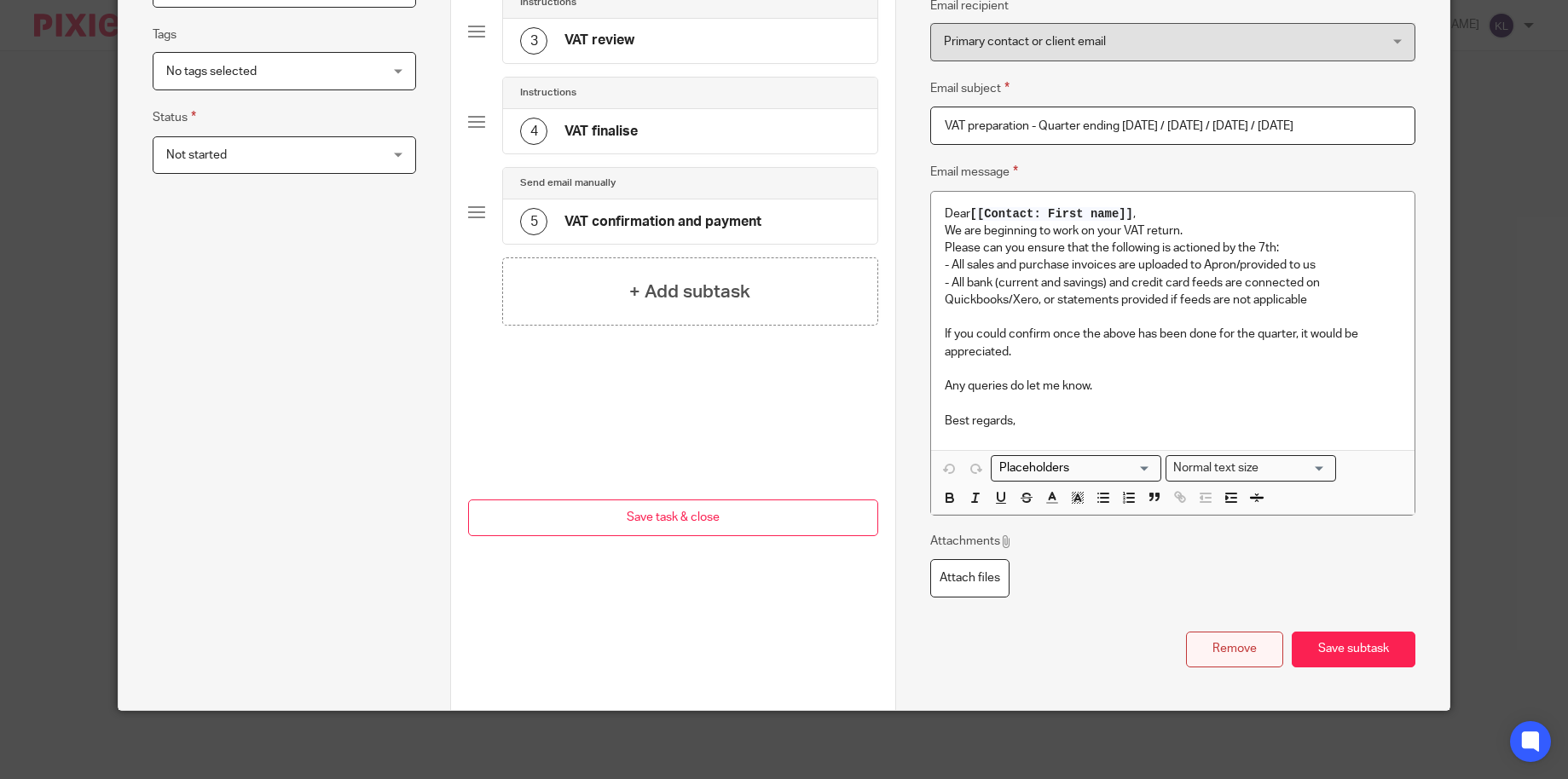
click at [1211, 653] on button "Remove" at bounding box center [1234, 649] width 98 height 36
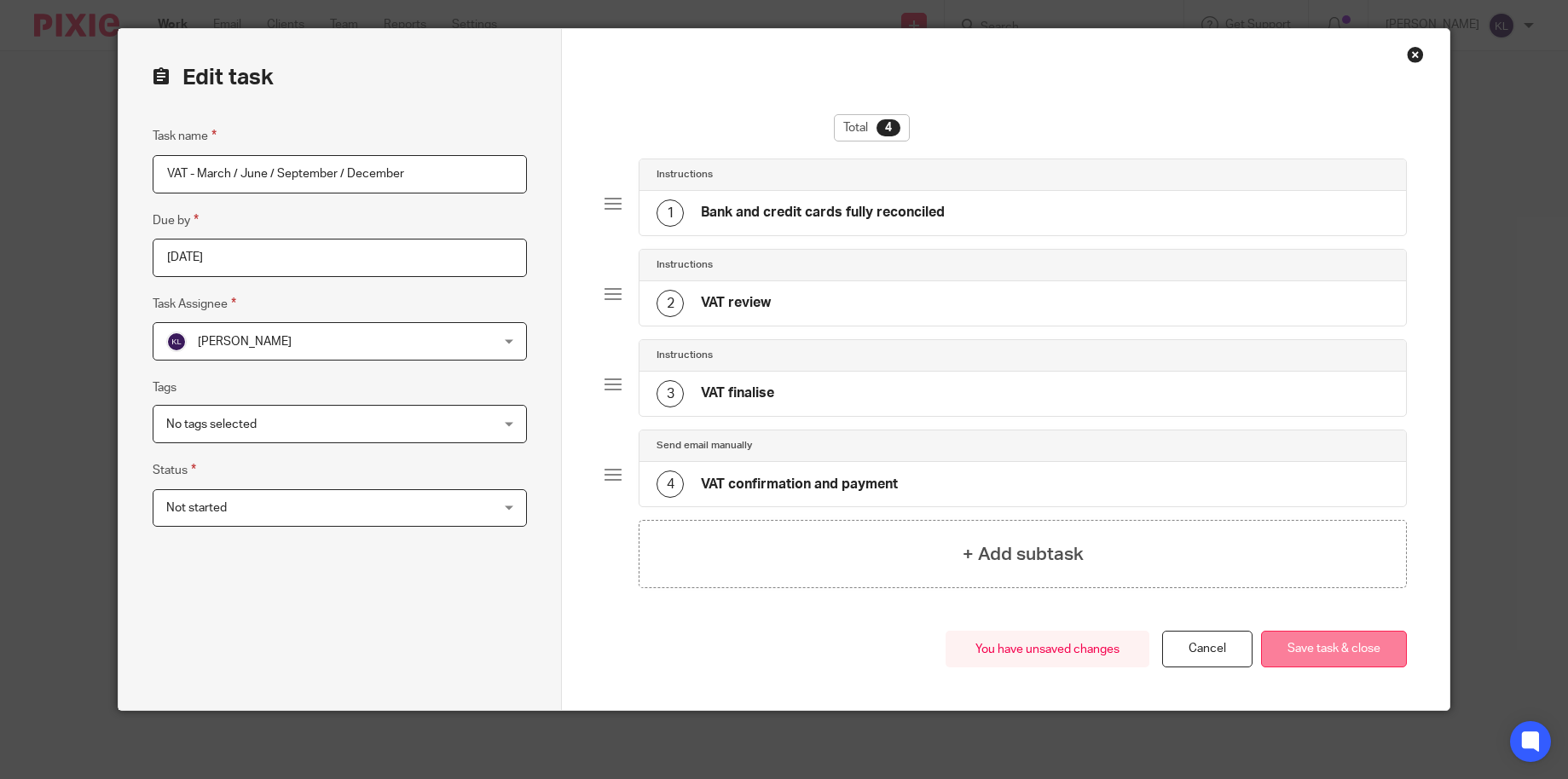
click at [1288, 646] on button "Save task & close" at bounding box center [1334, 648] width 146 height 36
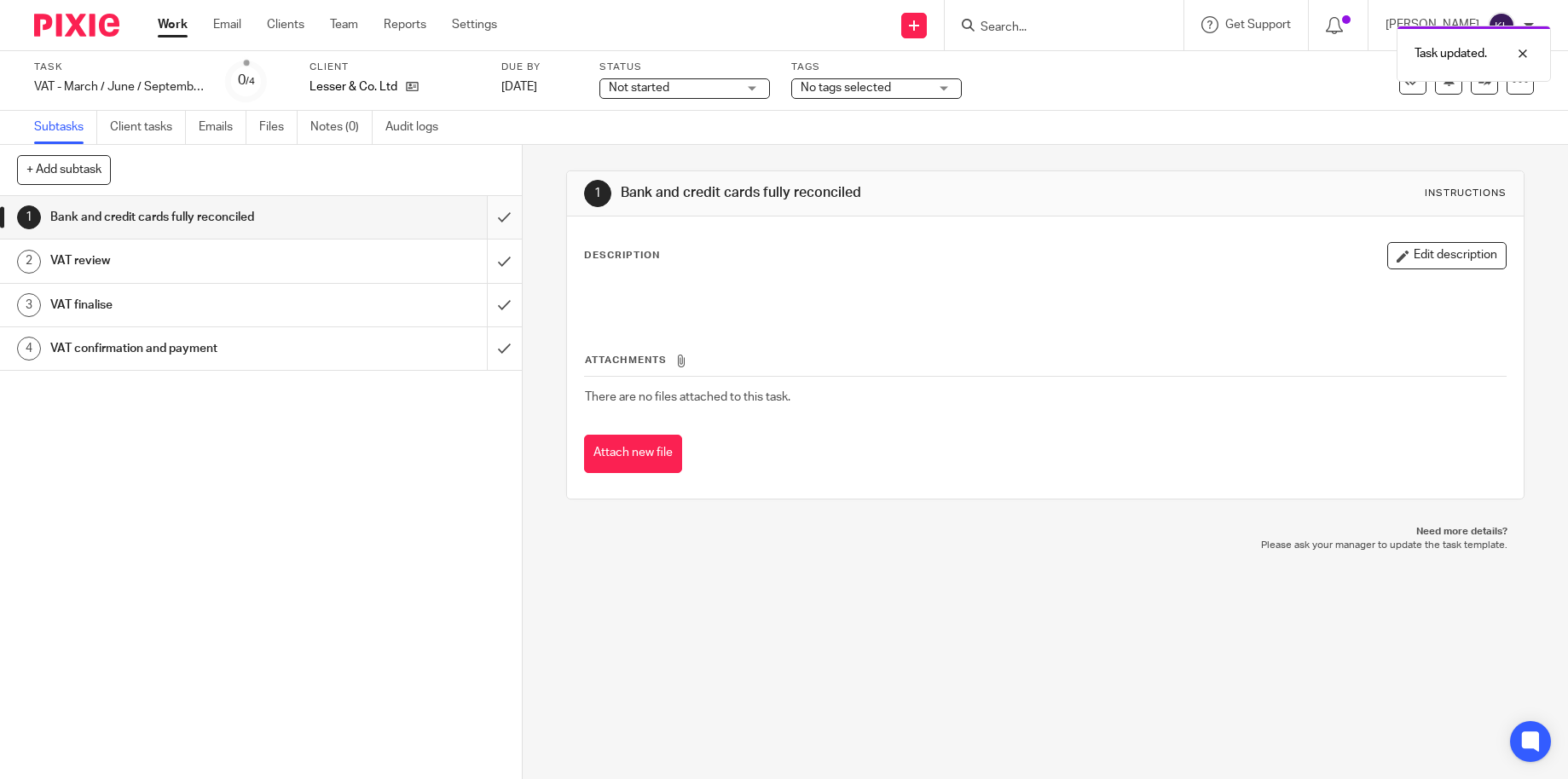
click at [489, 217] on input "submit" at bounding box center [260, 218] width 522 height 43
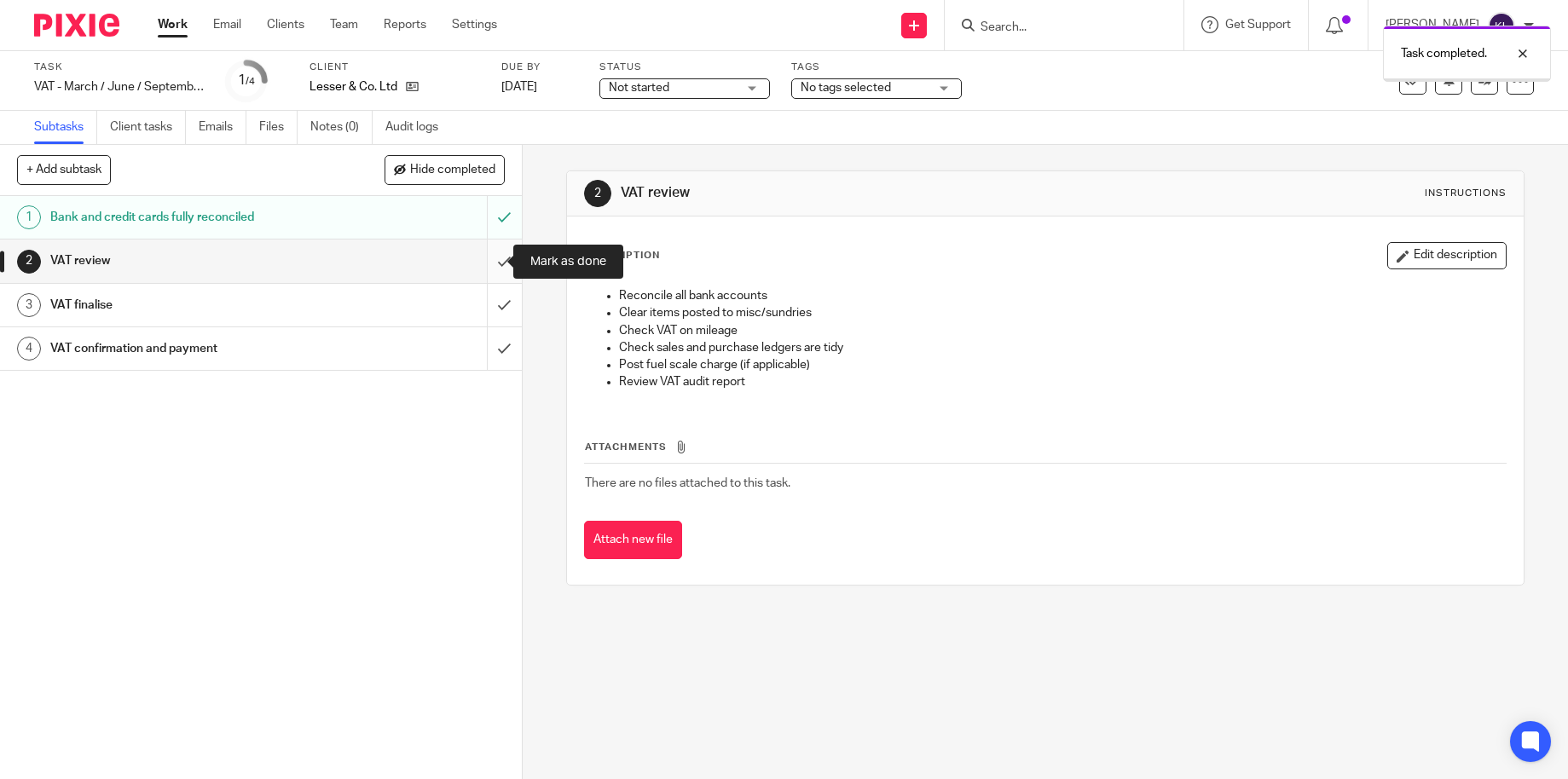
click at [485, 257] on input "submit" at bounding box center [260, 261] width 522 height 43
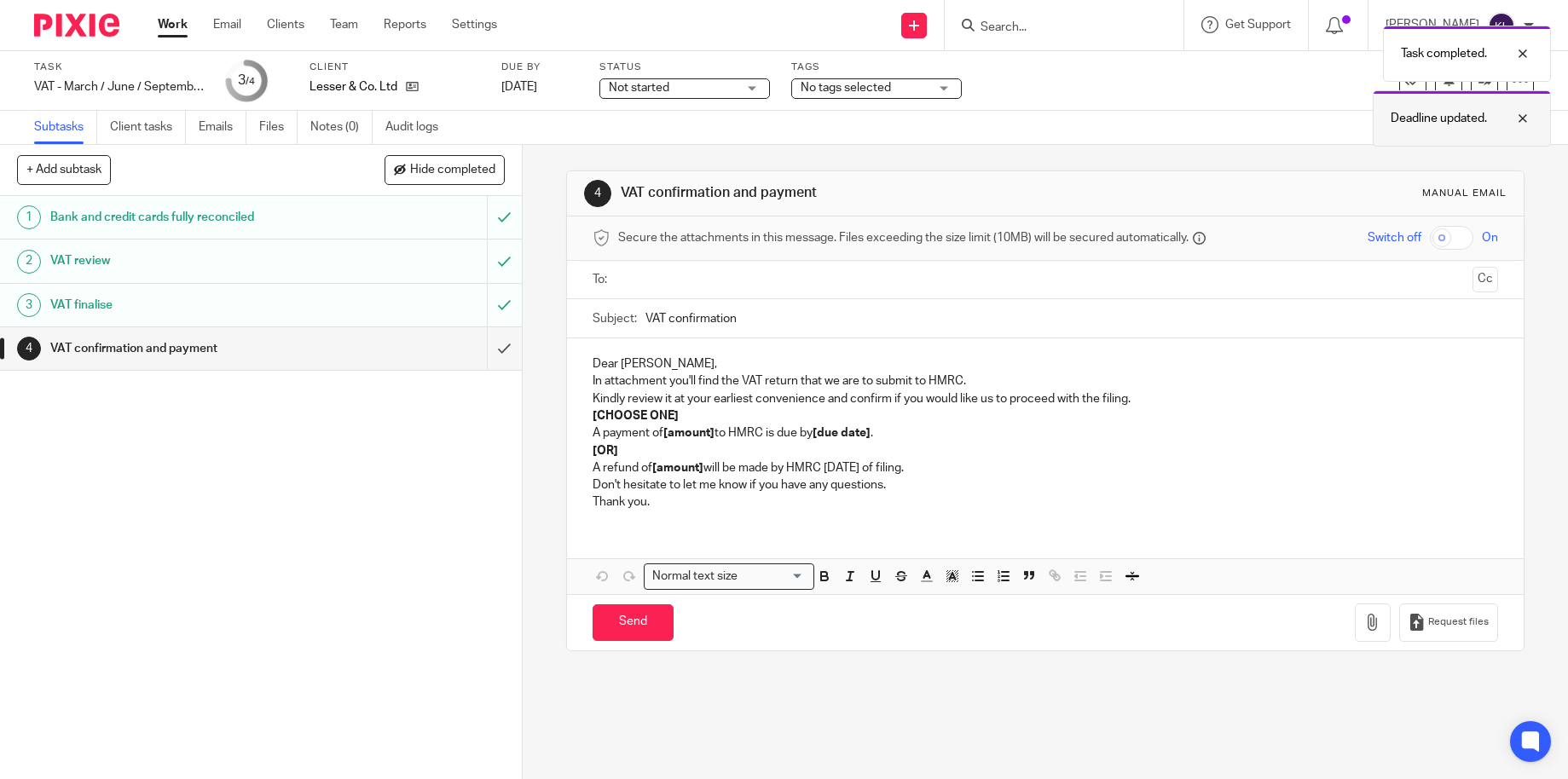
click at [1521, 116] on div at bounding box center [1510, 118] width 47 height 20
click at [1528, 52] on div at bounding box center [1510, 54] width 47 height 20
click at [541, 84] on link "3 Nov 2025" at bounding box center [539, 86] width 77 height 18
click at [538, 80] on link "28 Nov 2025" at bounding box center [539, 86] width 77 height 18
click at [1519, 124] on div at bounding box center [1510, 118] width 47 height 20
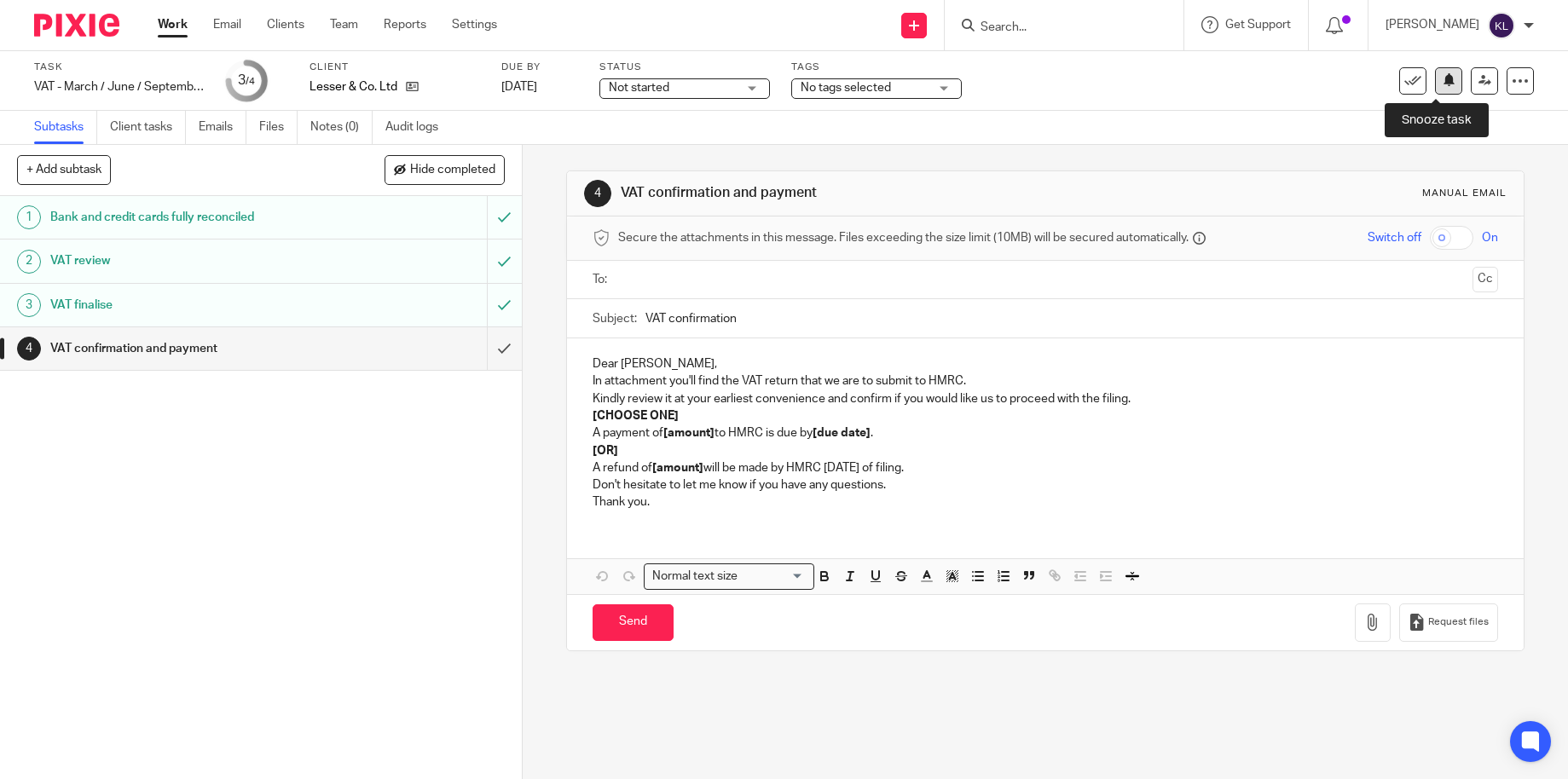
click at [1436, 71] on button at bounding box center [1448, 80] width 27 height 27
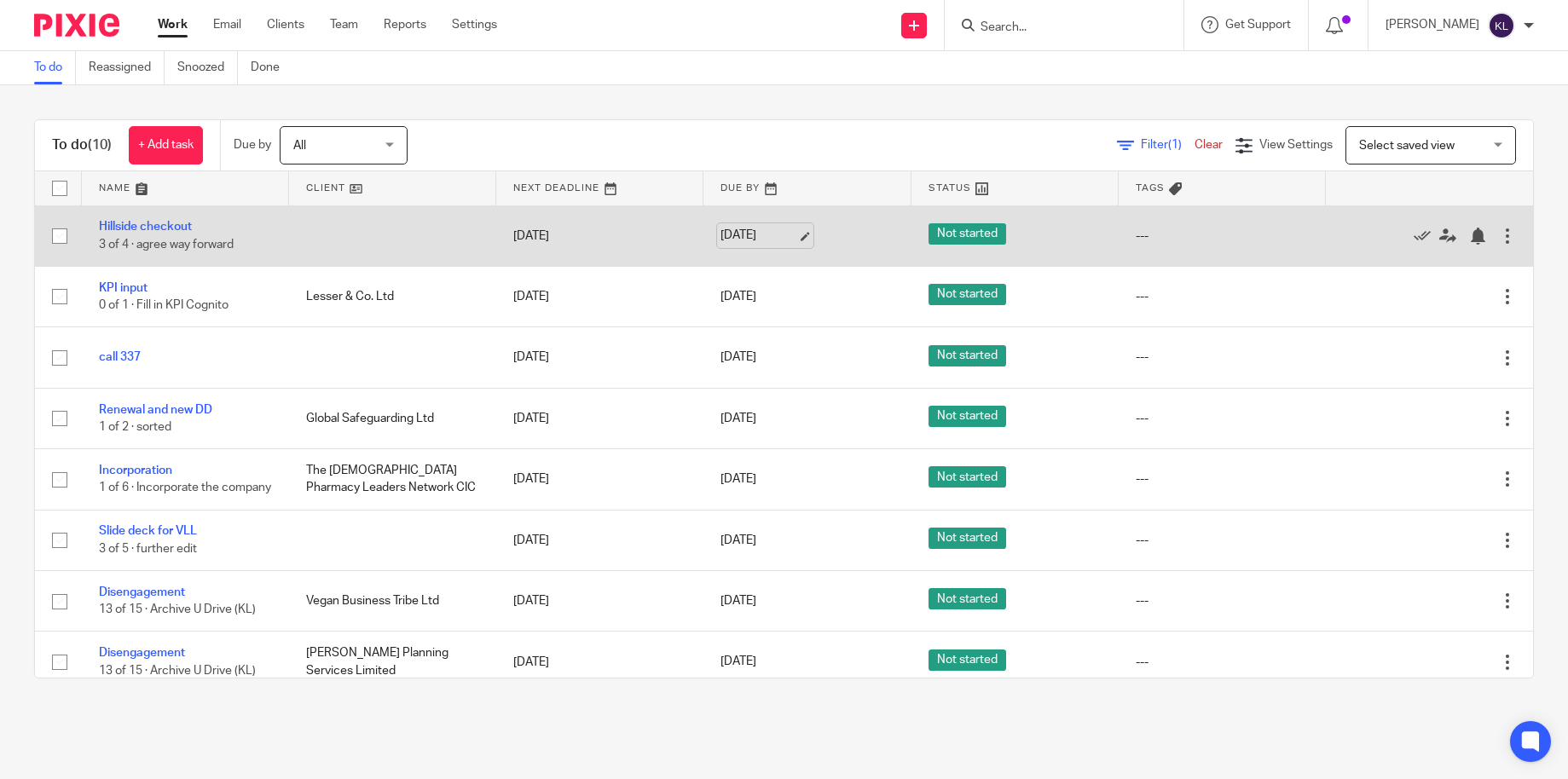
click at [736, 239] on link "[DATE]" at bounding box center [759, 235] width 77 height 18
click at [1469, 230] on div at bounding box center [1478, 236] width 17 height 17
